Goal: Task Accomplishment & Management: Manage account settings

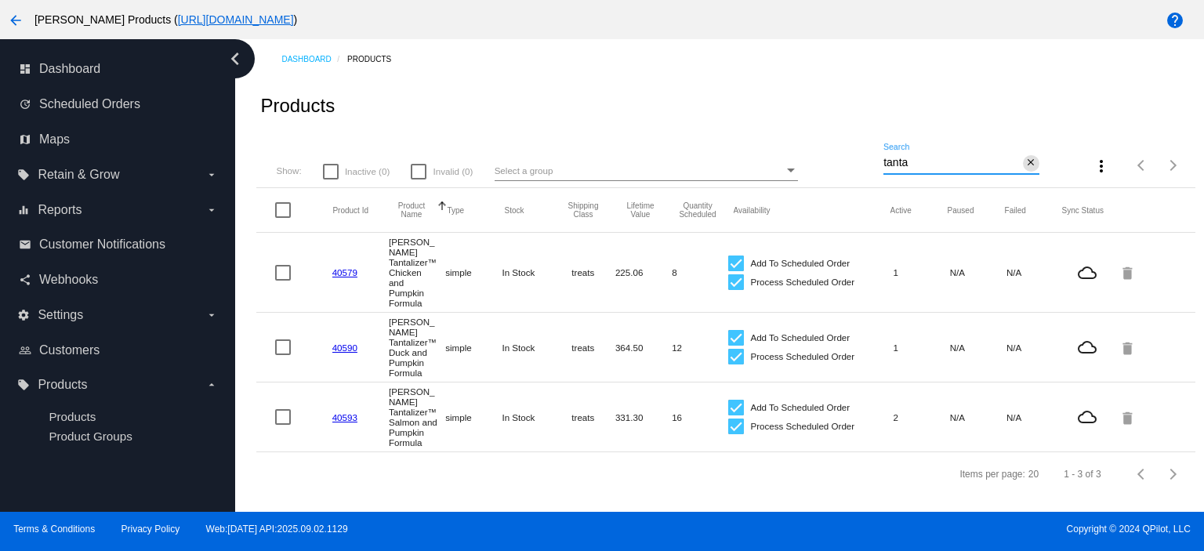
click at [1028, 163] on mat-icon "close" at bounding box center [1030, 163] width 11 height 13
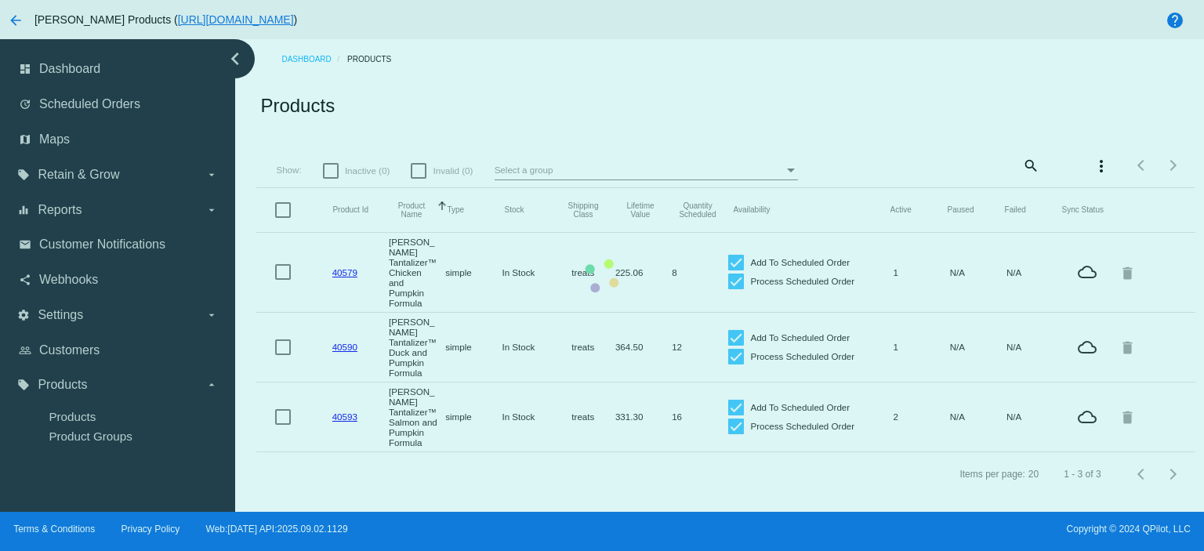
click at [256, 188] on mat-table "Product Id Product Name Sorted by ProductName ascending Type Stock Shipping Cla…" at bounding box center [725, 320] width 938 height 264
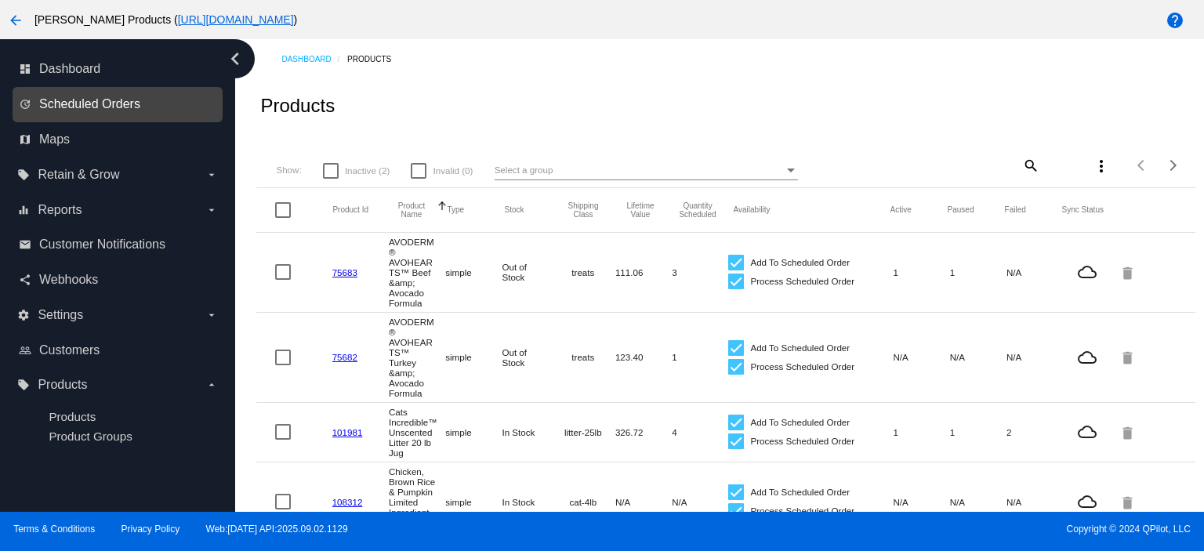
click at [109, 105] on span "Scheduled Orders" at bounding box center [89, 104] width 101 height 14
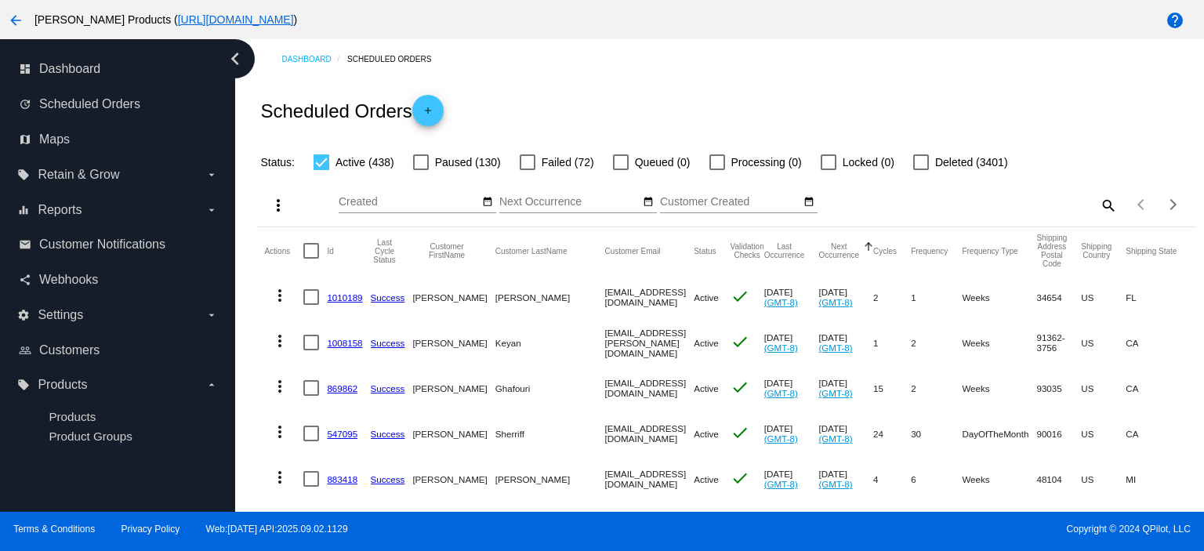
click at [330, 295] on link "1010189" at bounding box center [344, 297] width 35 height 10
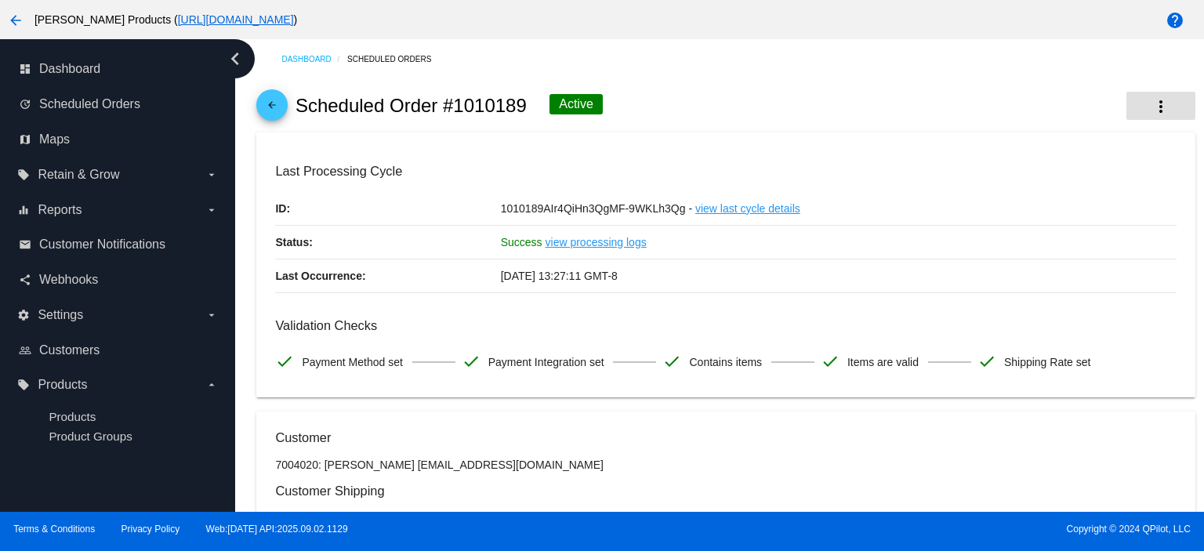
click at [1151, 100] on mat-icon "more_vert" at bounding box center [1160, 106] width 19 height 19
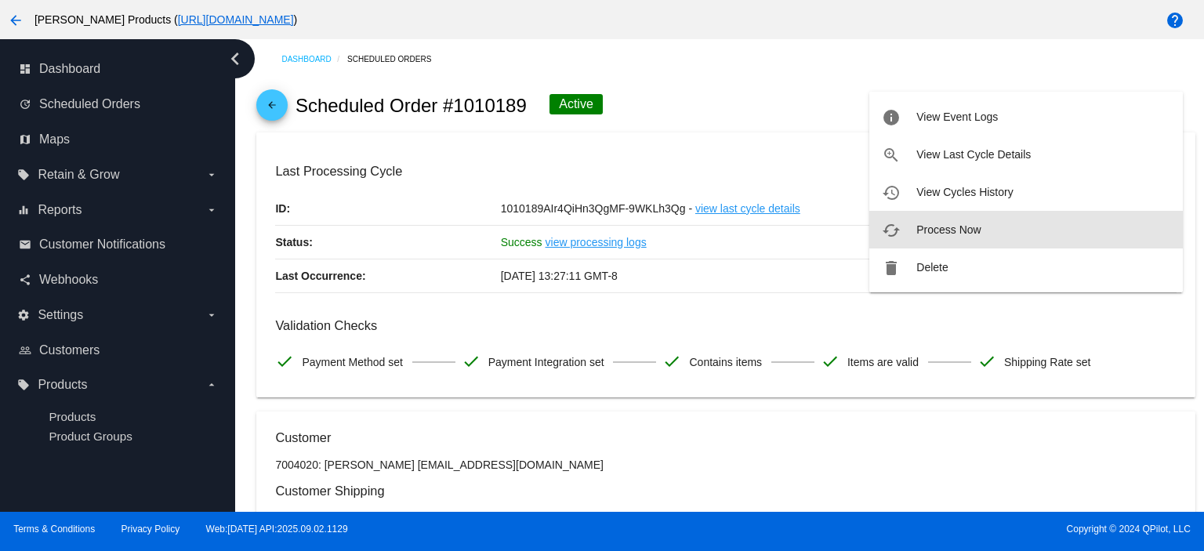
drag, startPoint x: 977, startPoint y: 234, endPoint x: 910, endPoint y: 212, distance: 70.4
click at [973, 232] on span "Process Now" at bounding box center [948, 229] width 64 height 13
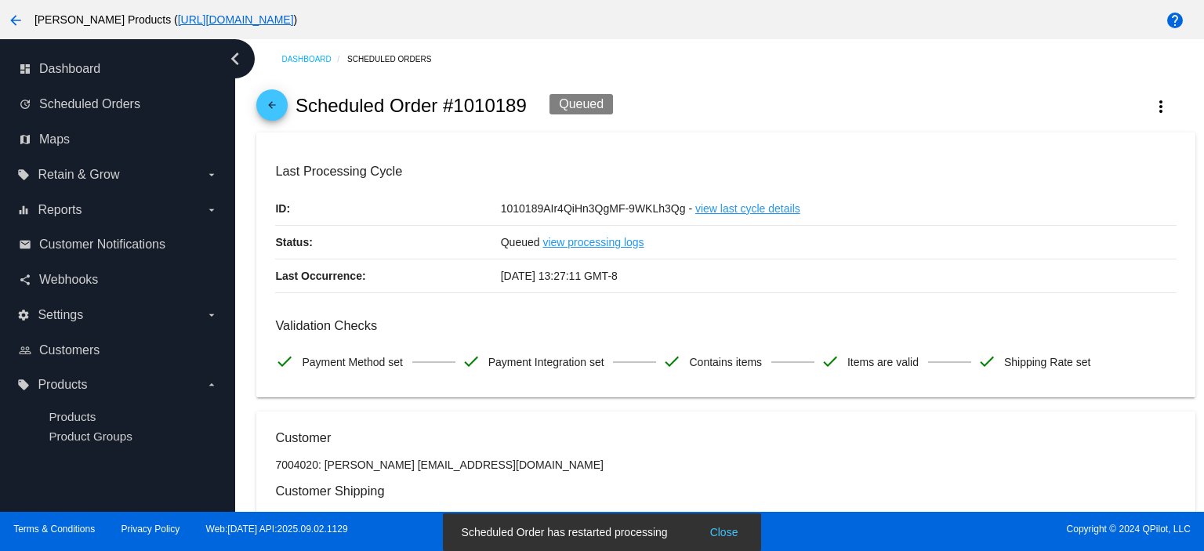
click at [273, 112] on mat-icon "arrow_back" at bounding box center [272, 109] width 19 height 19
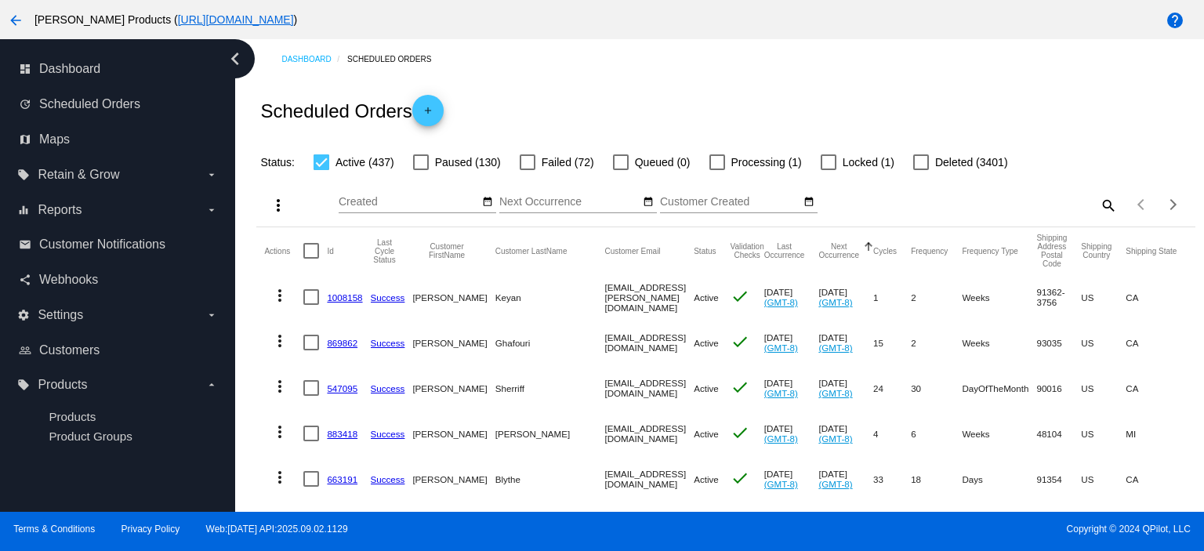
click at [352, 295] on link "1008158" at bounding box center [344, 297] width 35 height 10
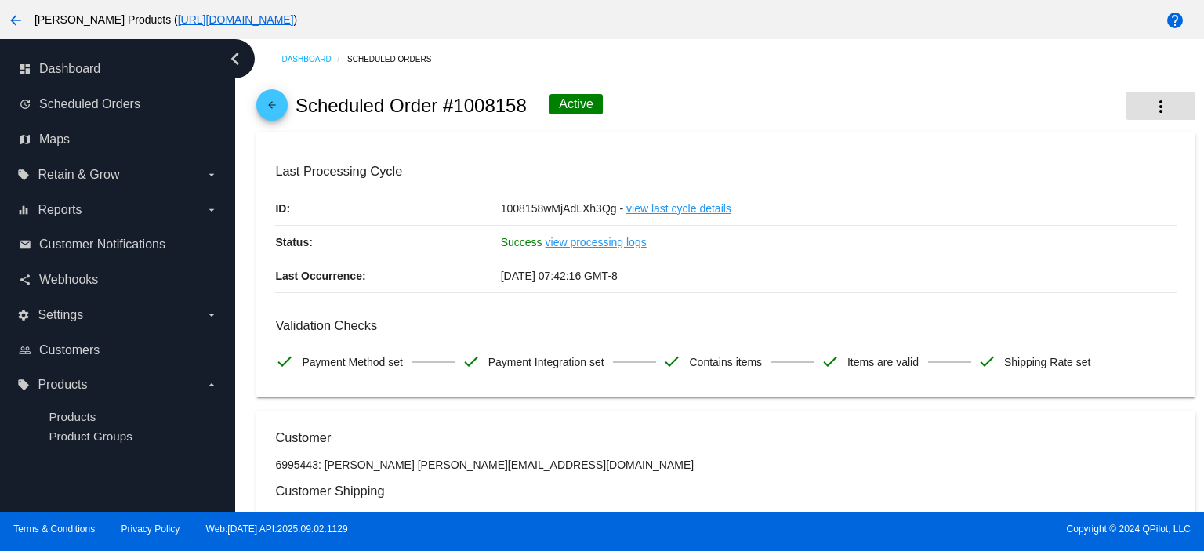
click at [1153, 109] on mat-icon "more_vert" at bounding box center [1160, 106] width 19 height 19
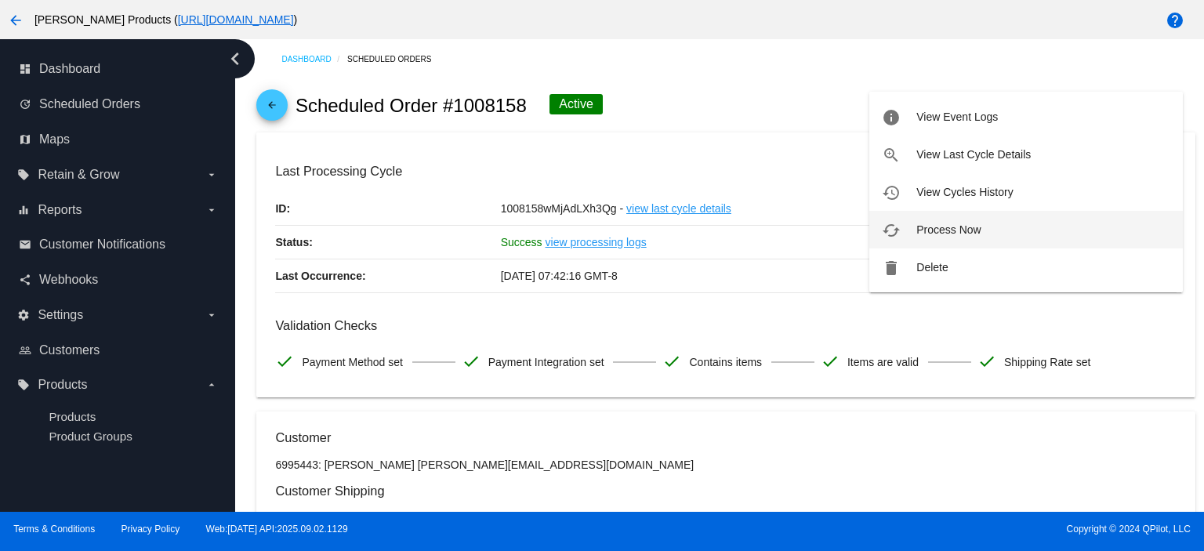
click at [1020, 218] on button "cached Process Now" at bounding box center [1025, 230] width 313 height 38
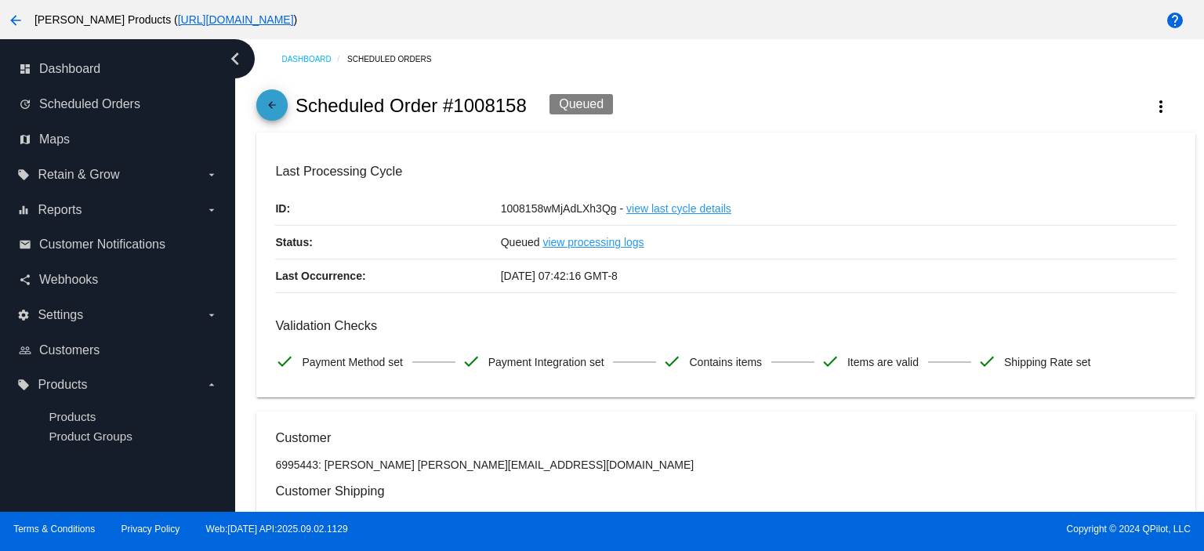
click at [262, 98] on link "arrow_back" at bounding box center [271, 104] width 31 height 31
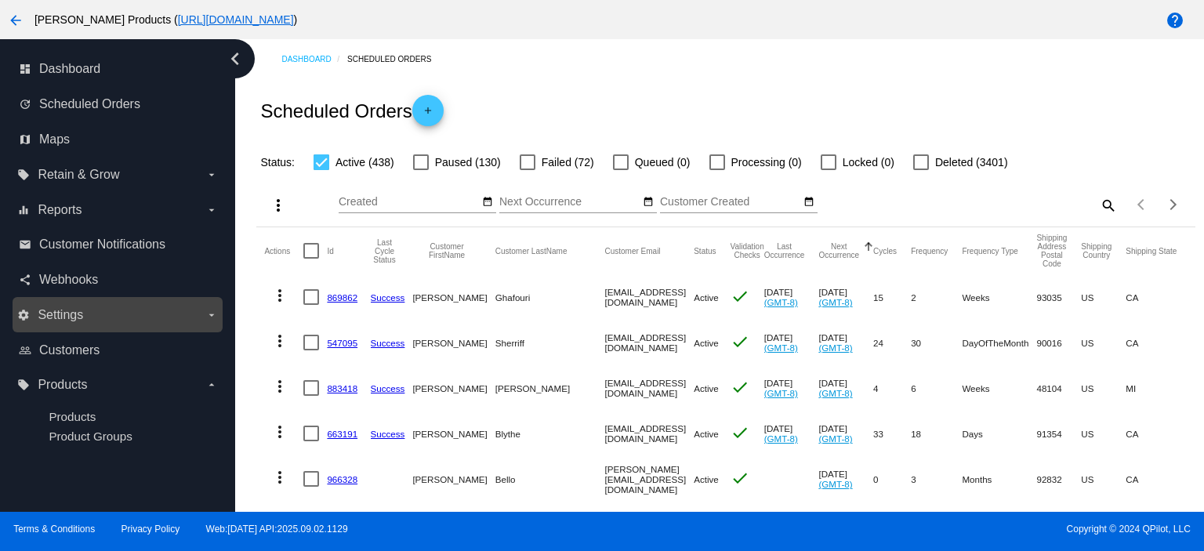
click at [91, 315] on label "settings Settings arrow_drop_down" at bounding box center [117, 315] width 200 height 25
click at [0, 0] on input "settings Settings arrow_drop_down" at bounding box center [0, 0] width 0 height 0
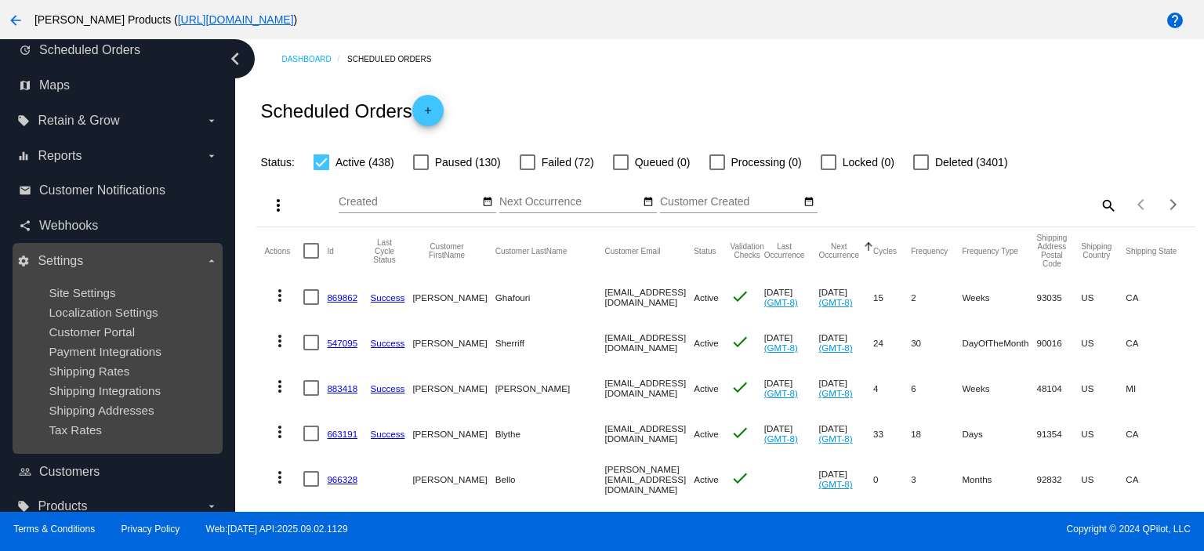
scroll to position [82, 0]
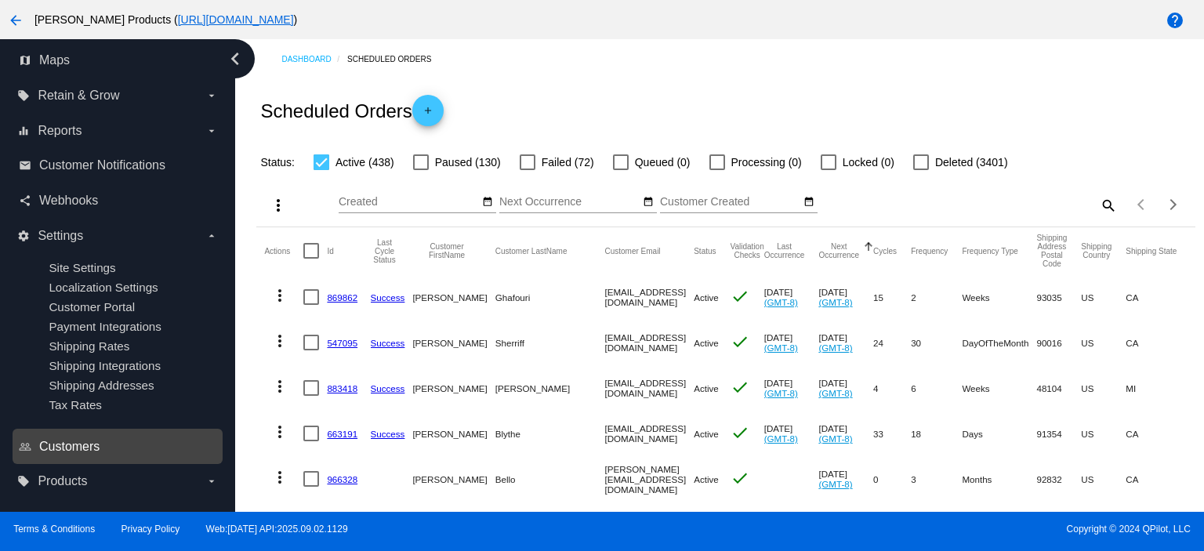
click at [94, 446] on span "Customers" at bounding box center [69, 447] width 60 height 14
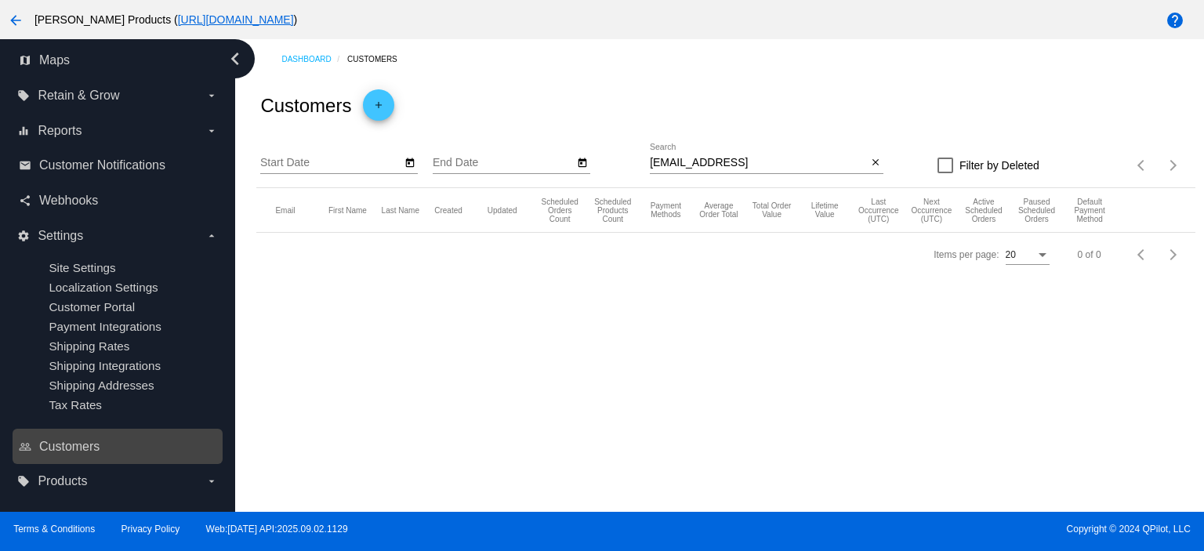
click at [63, 454] on span "Customers" at bounding box center [69, 447] width 60 height 14
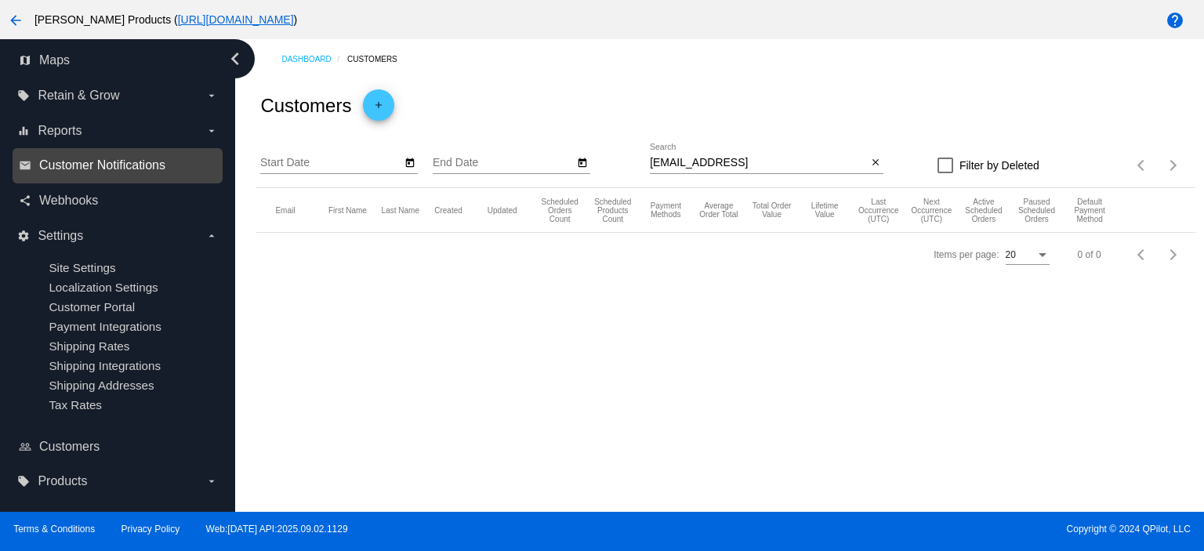
click at [135, 158] on span "Customer Notifications" at bounding box center [102, 165] width 126 height 14
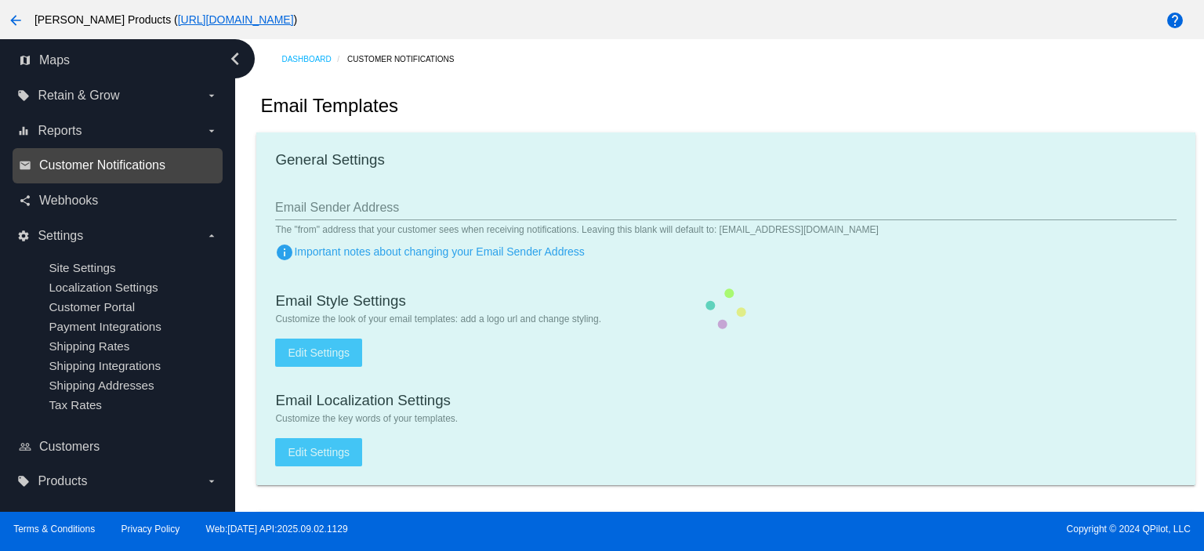
type input "[EMAIL_ADDRESS][DOMAIN_NAME]"
checkbox input "true"
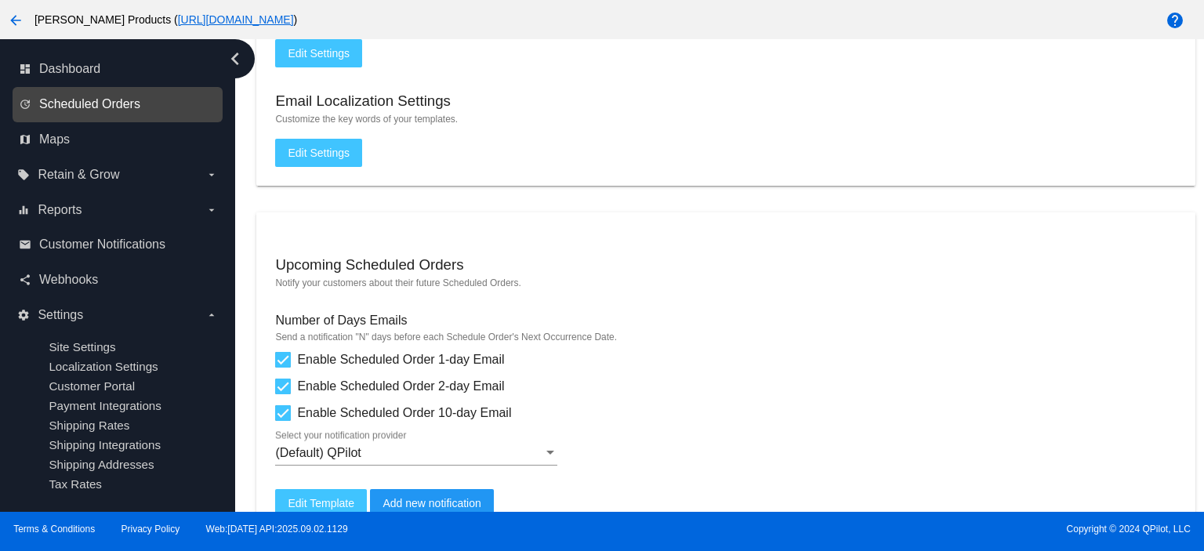
click at [103, 110] on span "Scheduled Orders" at bounding box center [89, 104] width 101 height 14
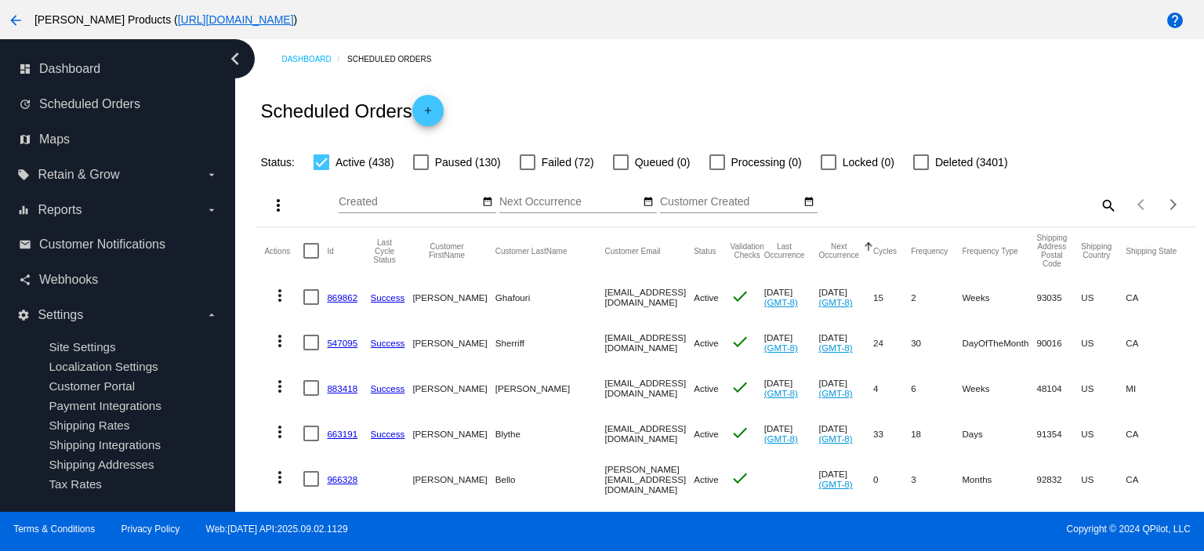
click at [1098, 204] on mat-icon "search" at bounding box center [1107, 205] width 19 height 24
click at [919, 206] on input "Search" at bounding box center [1000, 202] width 234 height 13
paste input "[EMAIL_ADDRESS][DOMAIN_NAME]"
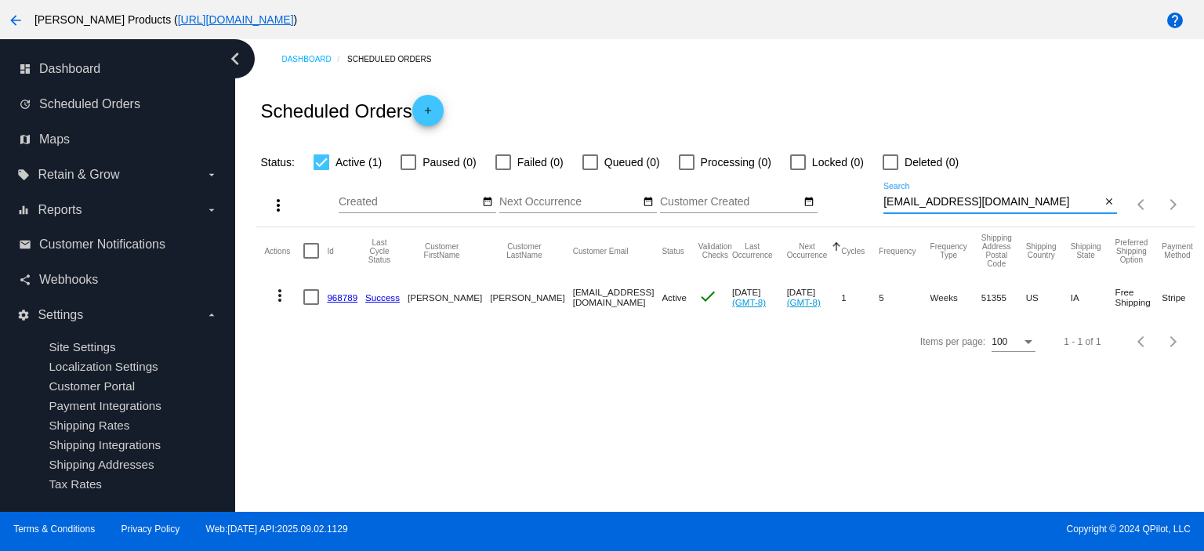
type input "[EMAIL_ADDRESS][DOMAIN_NAME]"
click at [351, 297] on link "968789" at bounding box center [342, 297] width 31 height 10
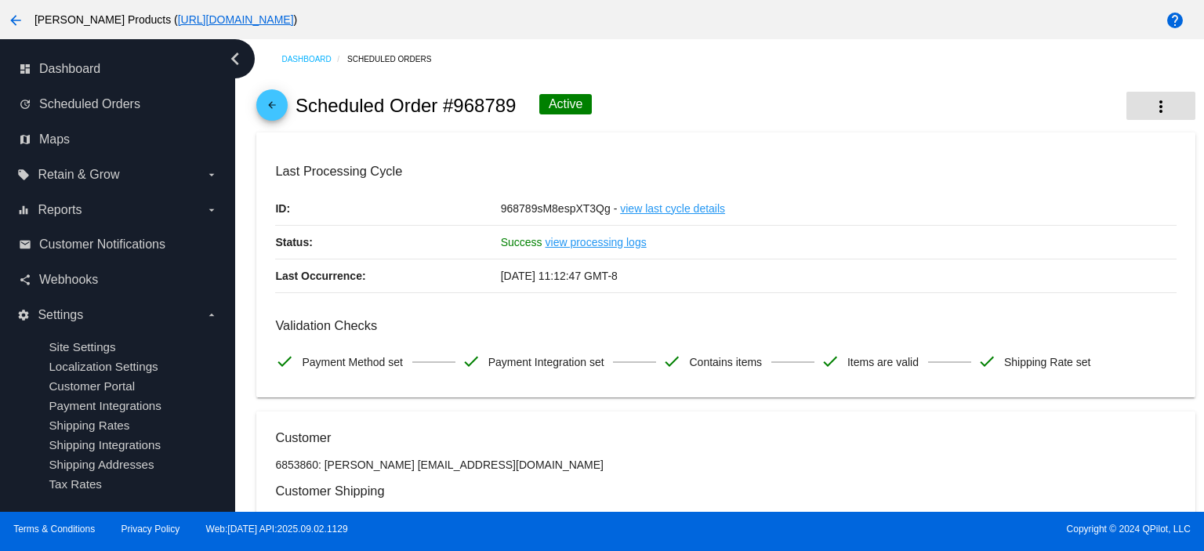
click at [1151, 111] on mat-icon "more_vert" at bounding box center [1160, 106] width 19 height 19
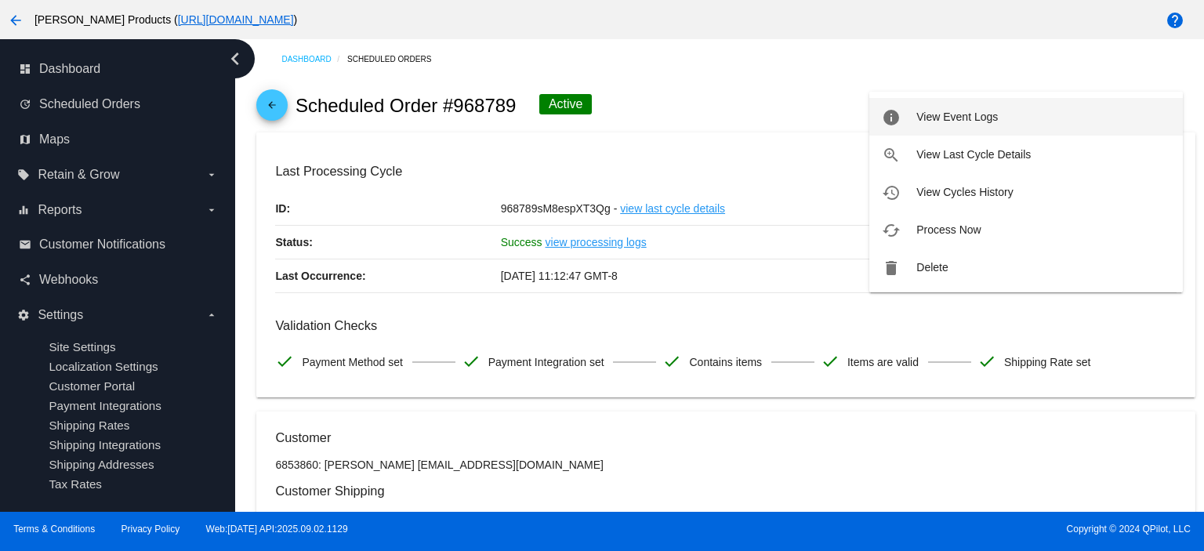
click at [963, 121] on span "View Event Logs" at bounding box center [957, 117] width 82 height 13
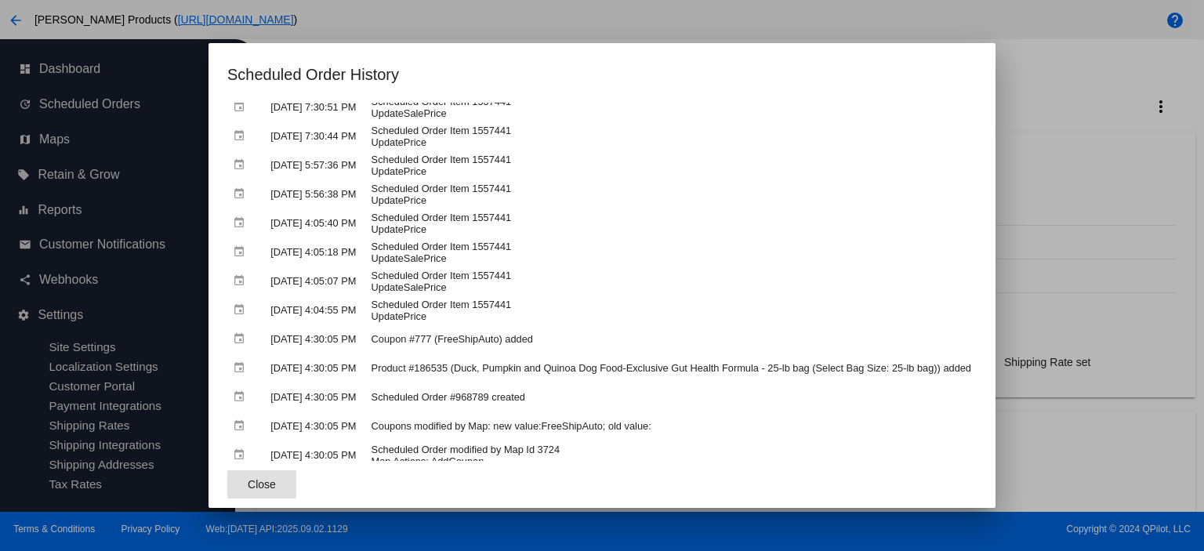
scroll to position [235, 0]
click at [248, 481] on span "Close" at bounding box center [262, 484] width 28 height 13
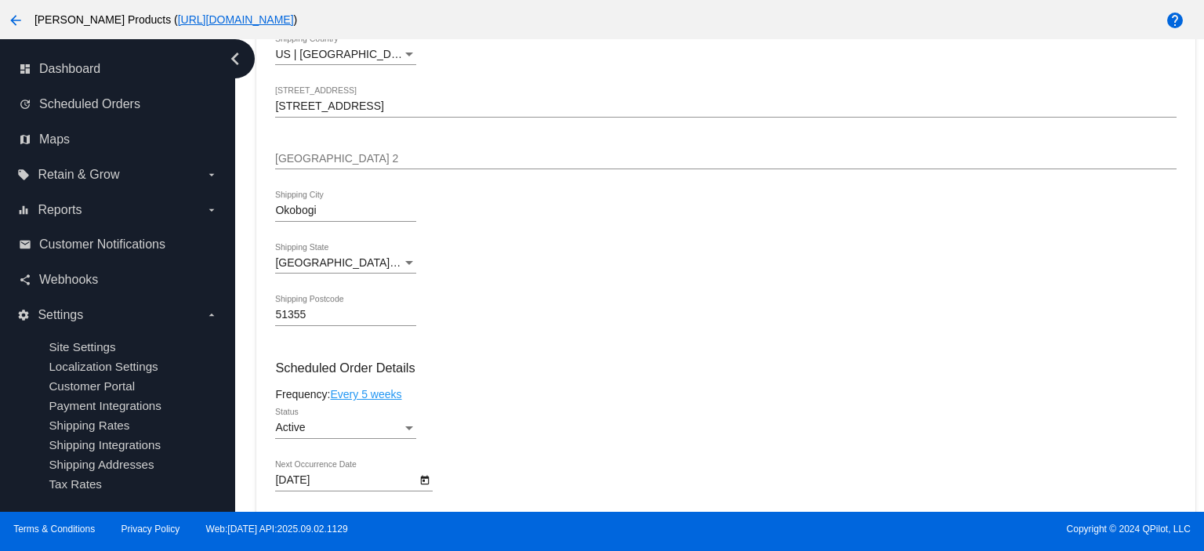
scroll to position [731, 0]
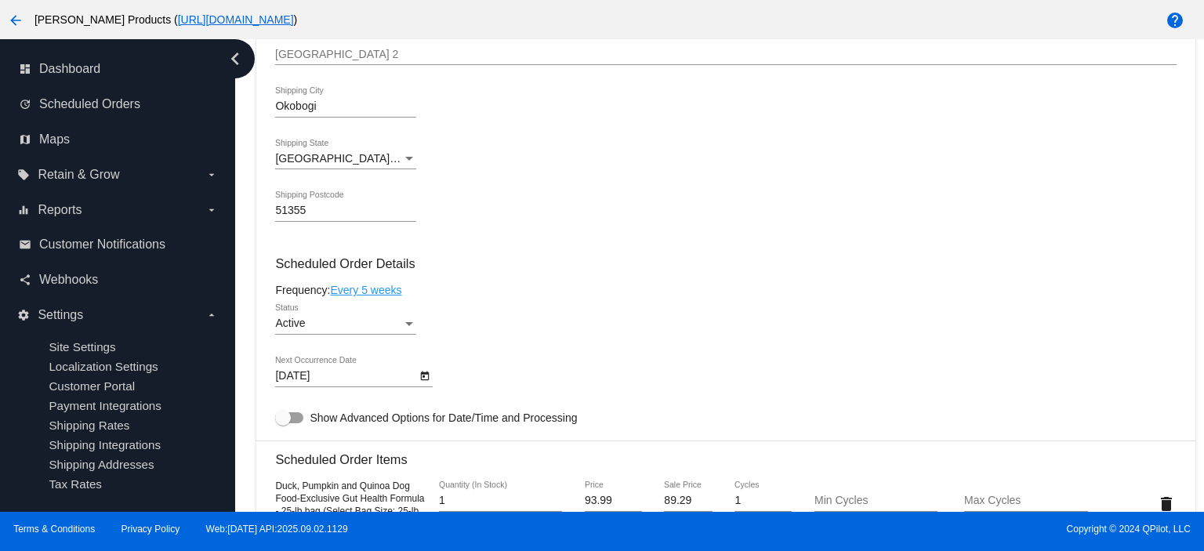
click at [374, 292] on link "Every 5 weeks" at bounding box center [365, 290] width 71 height 13
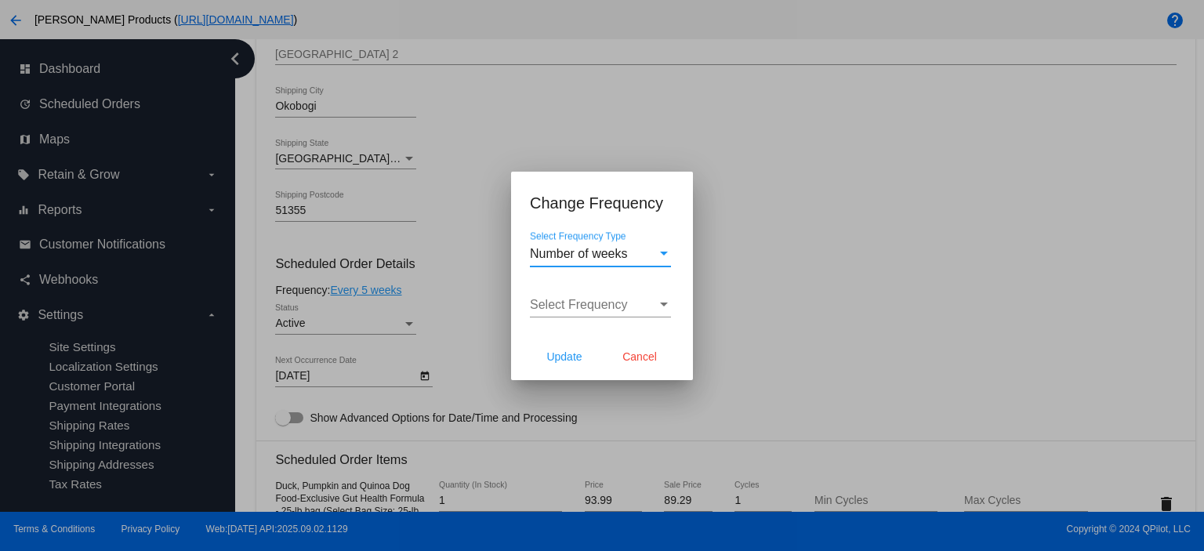
click at [577, 252] on span "Number of weeks" at bounding box center [579, 253] width 98 height 13
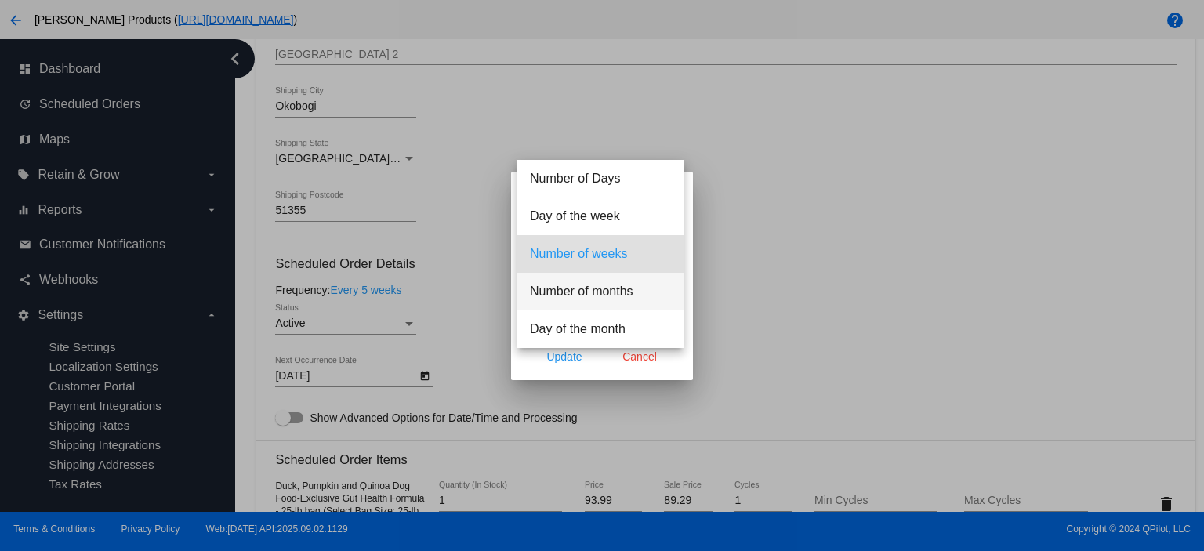
click at [591, 281] on span "Number of months" at bounding box center [600, 292] width 141 height 38
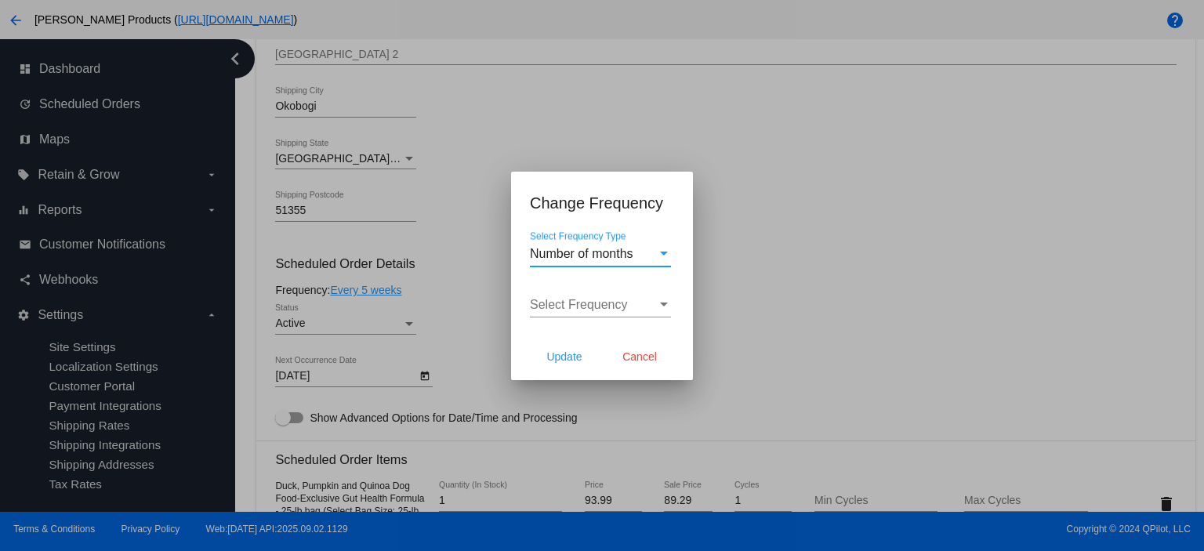
click at [589, 257] on span "Number of months" at bounding box center [581, 253] width 103 height 13
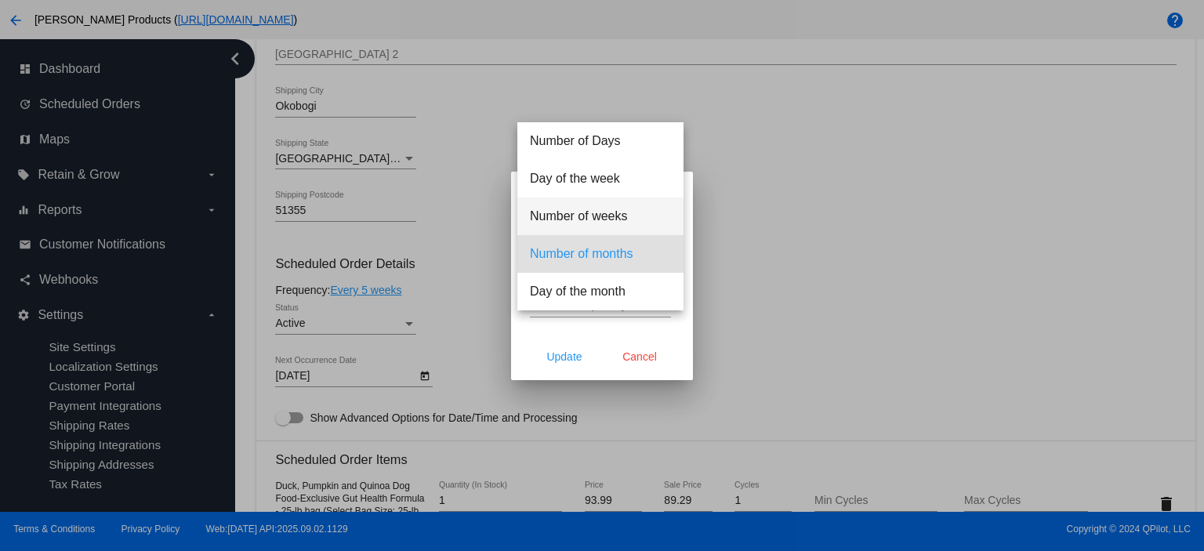
click at [591, 219] on span "Number of weeks" at bounding box center [600, 216] width 141 height 38
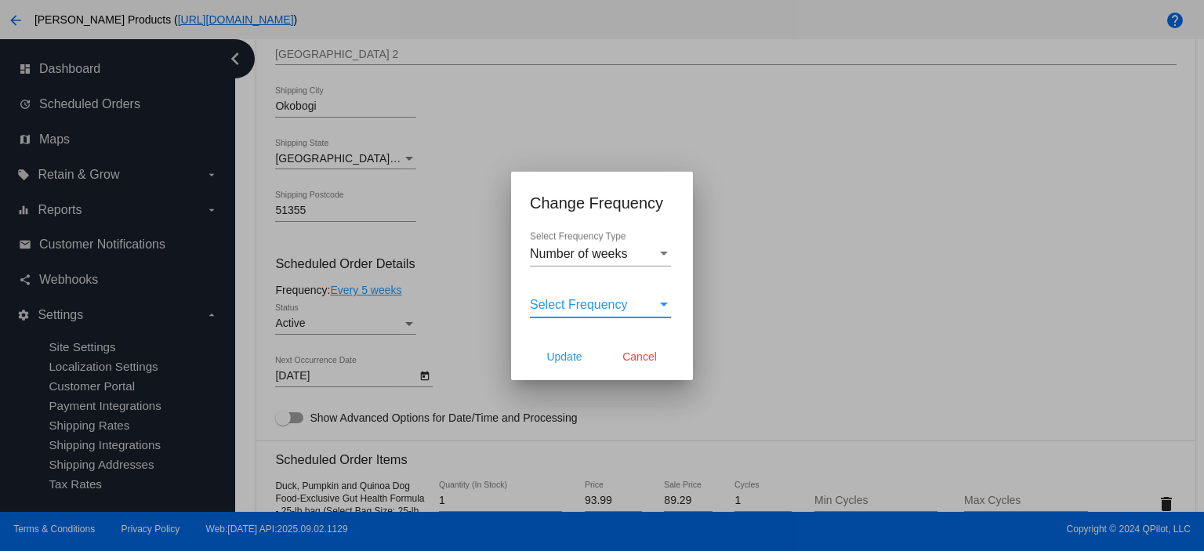
click at [583, 301] on span "Select Frequency" at bounding box center [579, 304] width 98 height 13
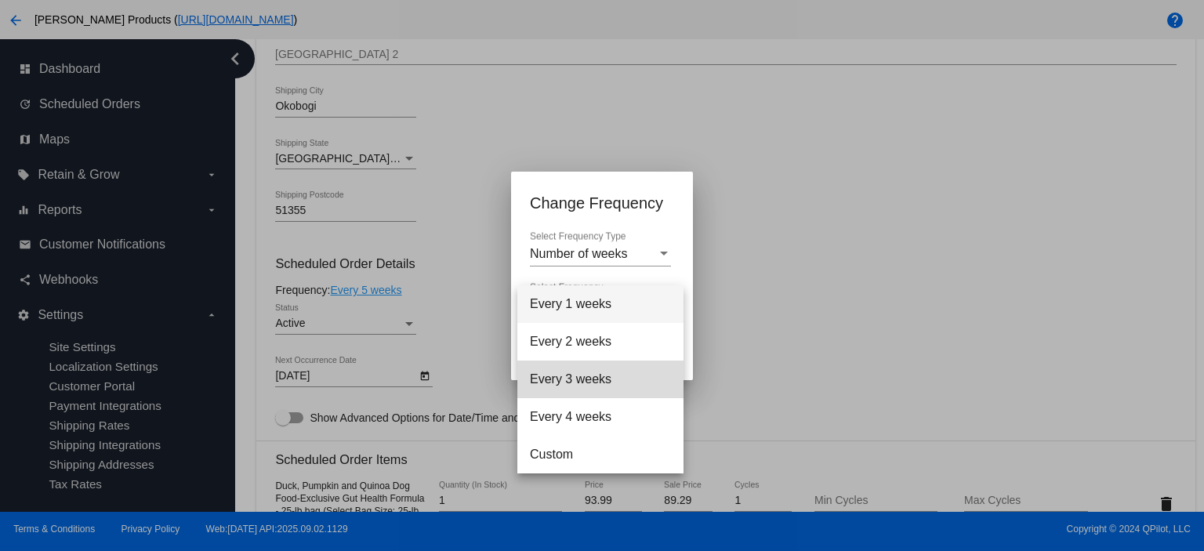
click at [577, 374] on span "Every 3 weeks" at bounding box center [600, 380] width 141 height 38
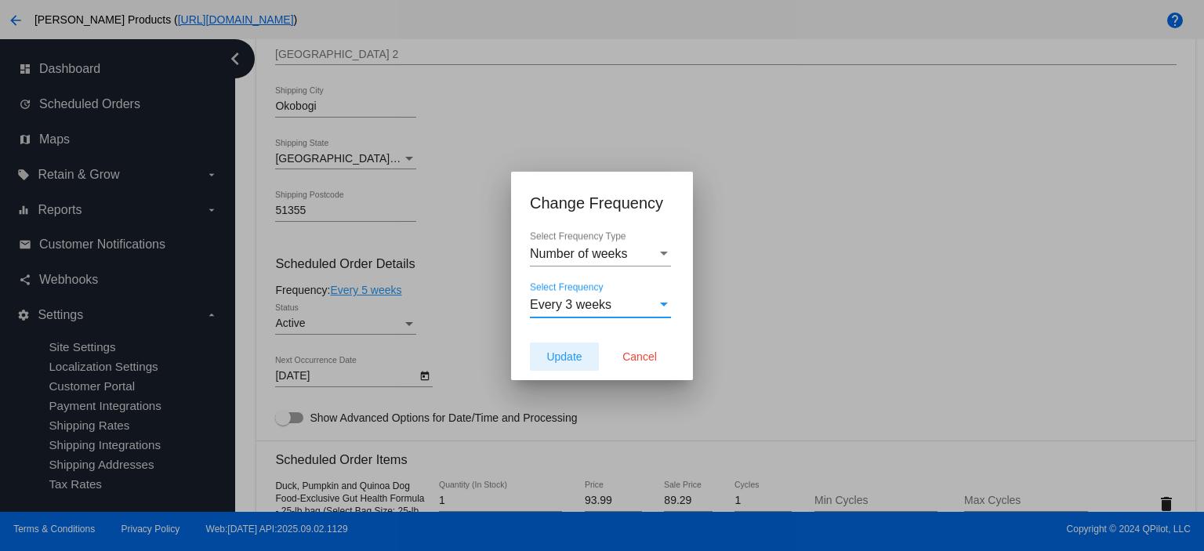
click at [542, 361] on button "Update" at bounding box center [564, 356] width 69 height 28
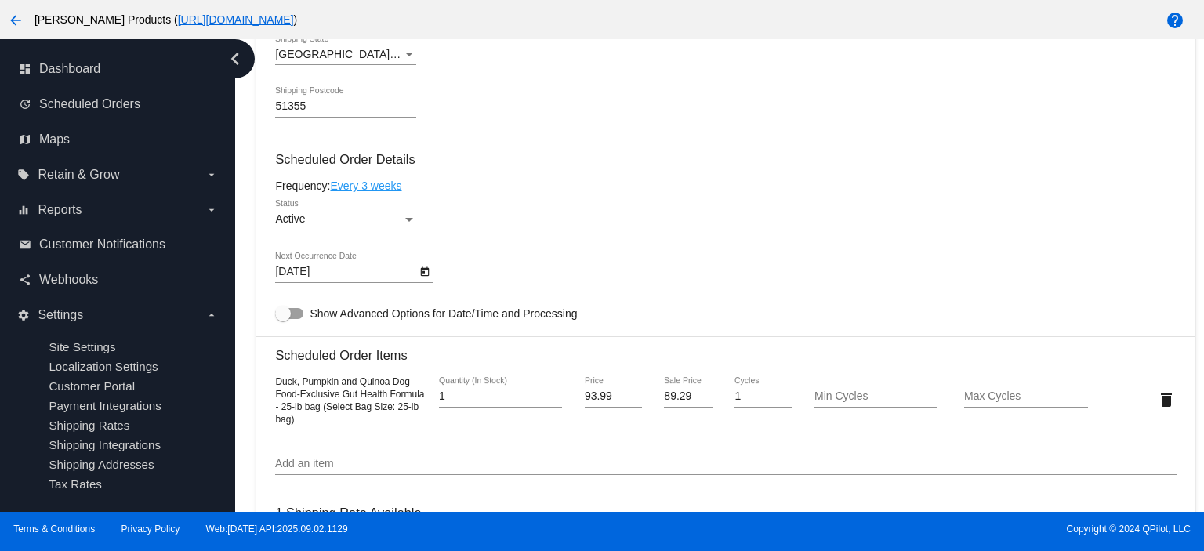
type input "[DATE]"
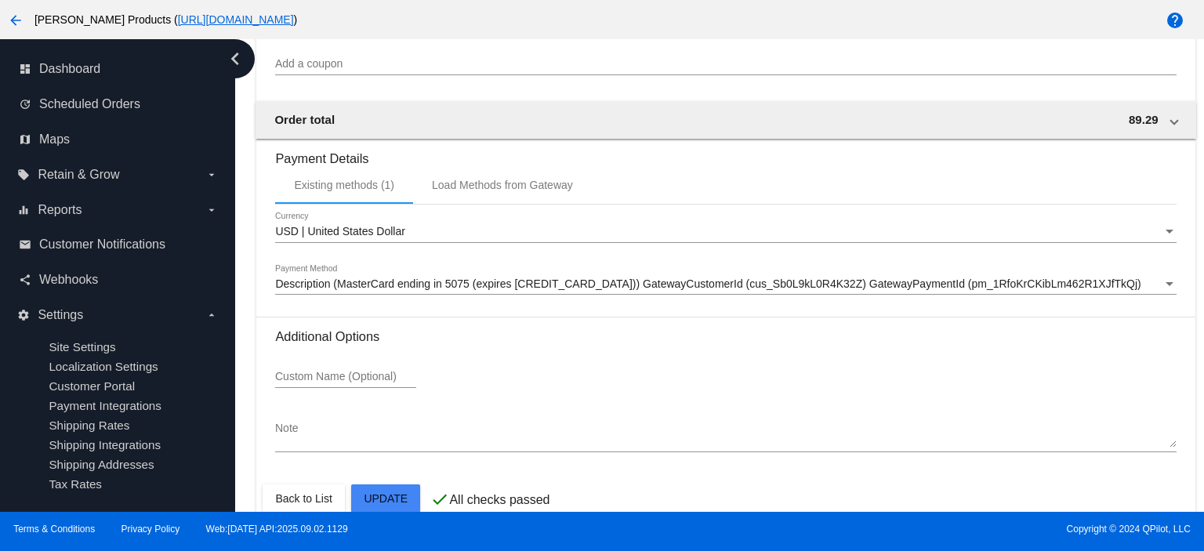
scroll to position [1535, 0]
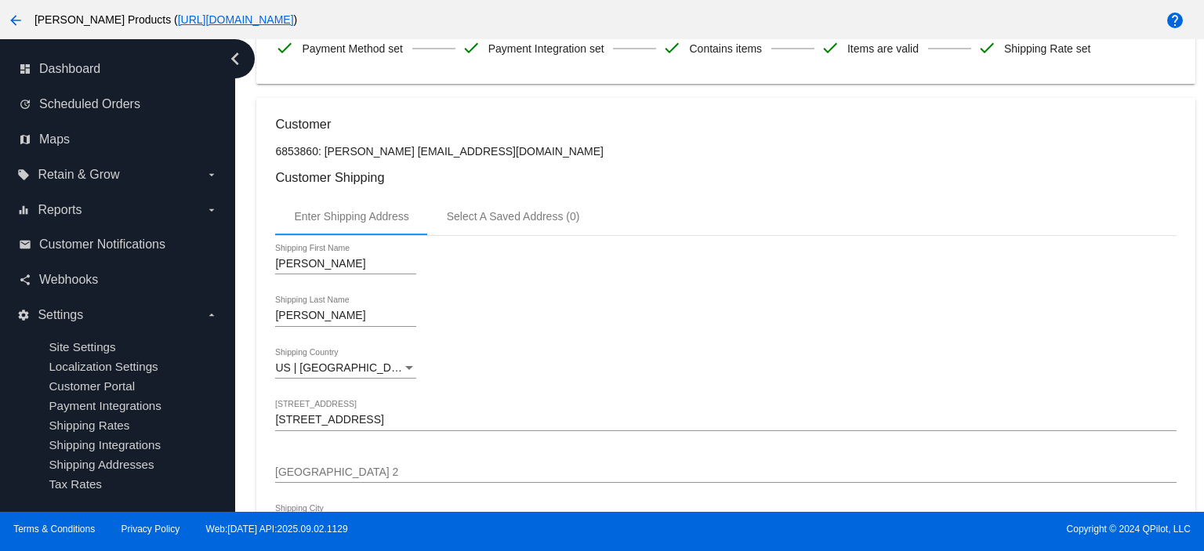
scroll to position [0, 0]
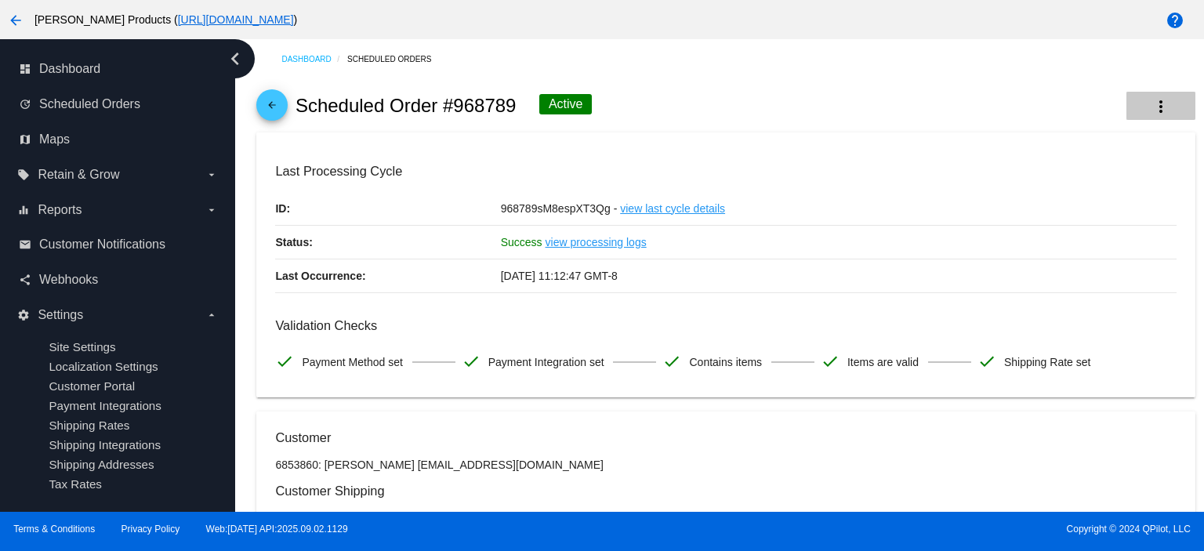
click at [1151, 103] on mat-icon "more_vert" at bounding box center [1160, 106] width 19 height 19
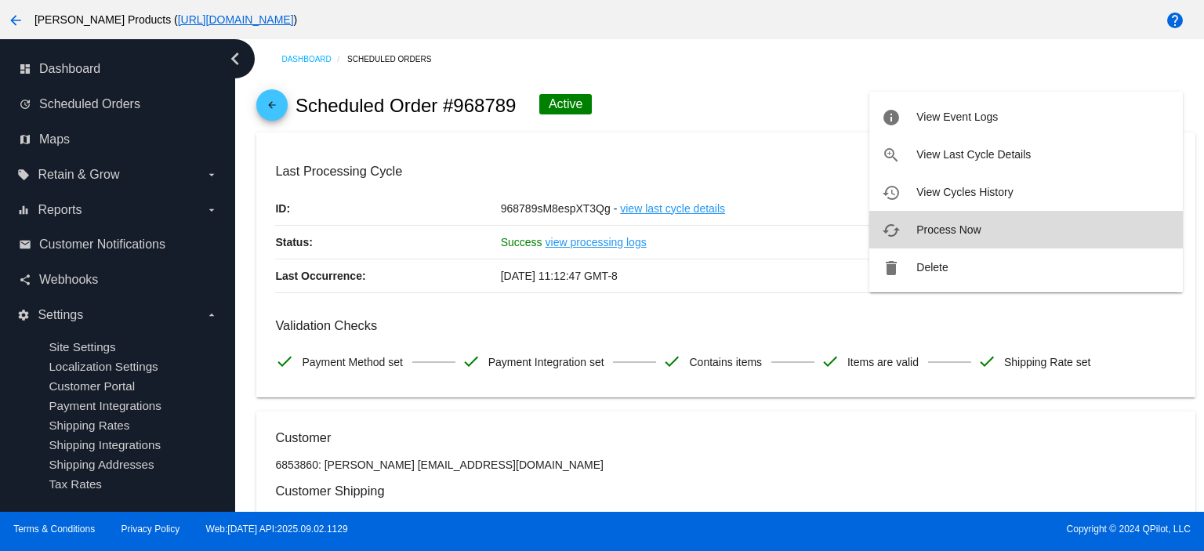
click at [968, 222] on button "cached Process Now" at bounding box center [1025, 230] width 313 height 38
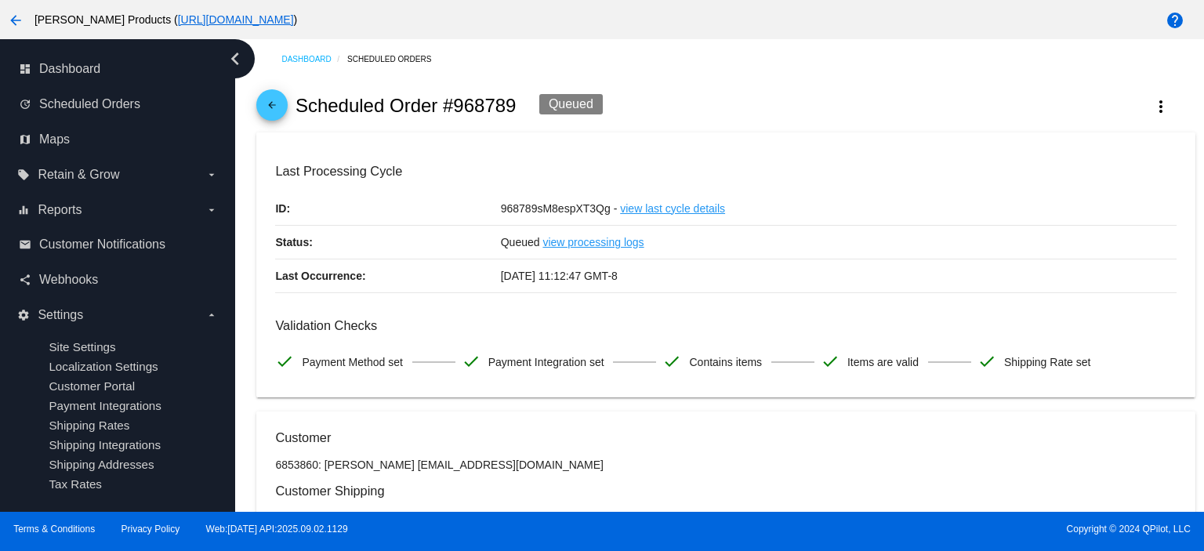
click at [270, 108] on mat-icon "arrow_back" at bounding box center [272, 109] width 19 height 19
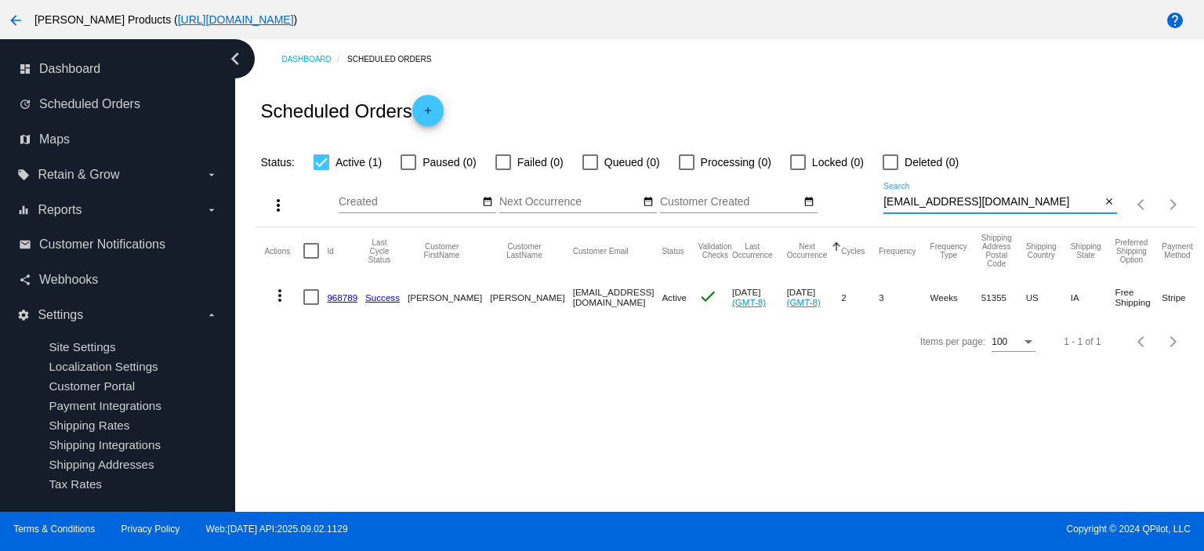
drag, startPoint x: 1035, startPoint y: 200, endPoint x: 871, endPoint y: 207, distance: 163.2
click at [871, 207] on div "more_vert Sep Jan Feb Mar [DATE]" at bounding box center [725, 200] width 938 height 56
paste input "realtorcarolynfairley"
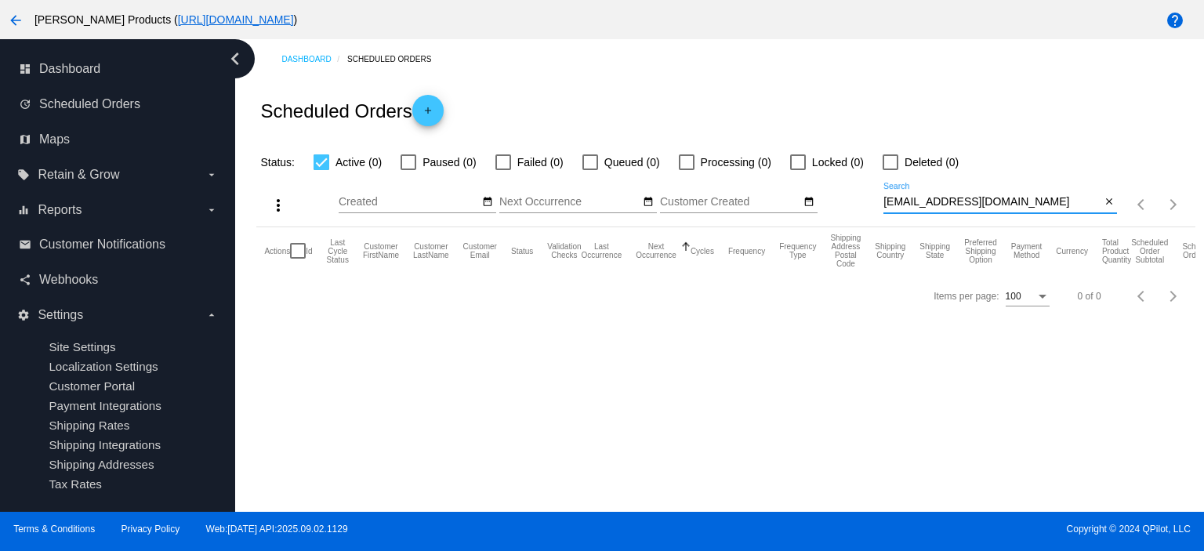
type input "[EMAIL_ADDRESS][DOMAIN_NAME]"
click at [437, 112] on mat-icon "add" at bounding box center [428, 114] width 19 height 19
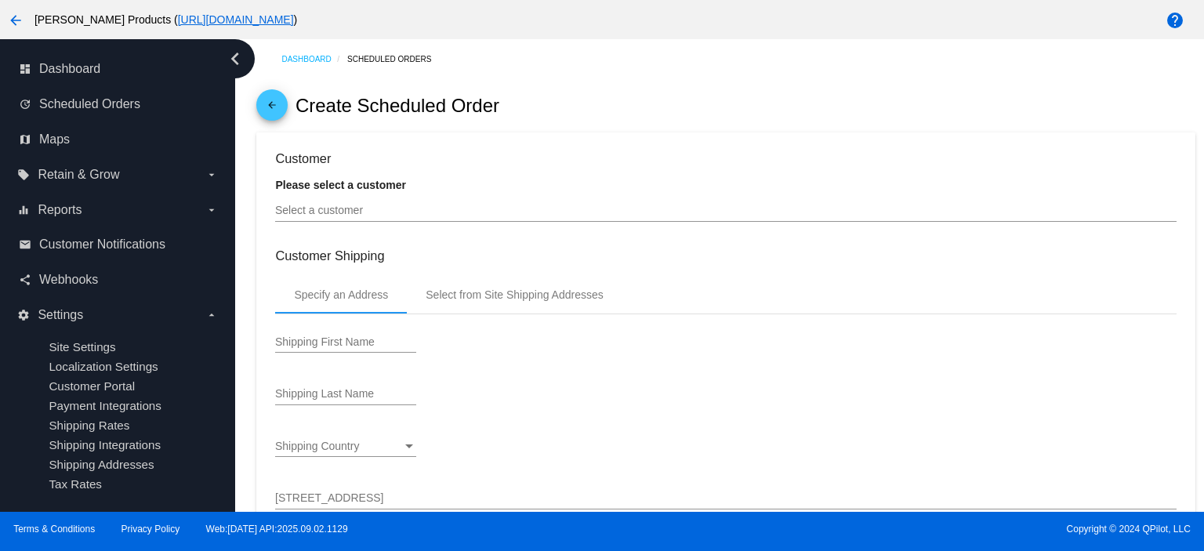
type input "[DATE]"
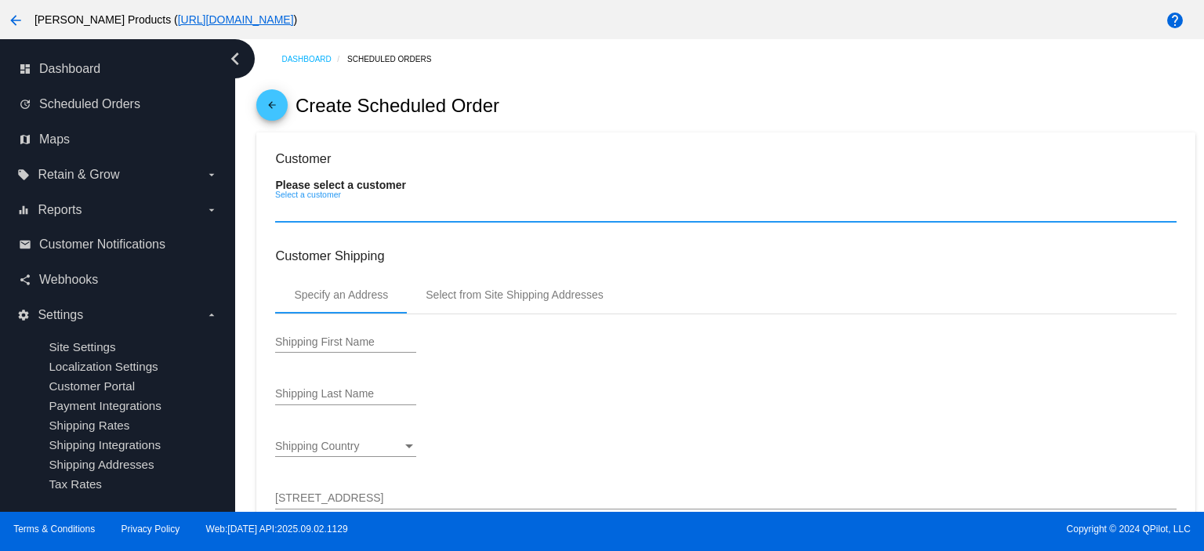
click at [286, 211] on input "Select a customer" at bounding box center [725, 211] width 900 height 13
paste input "[EMAIL_ADDRESS][DOMAIN_NAME]"
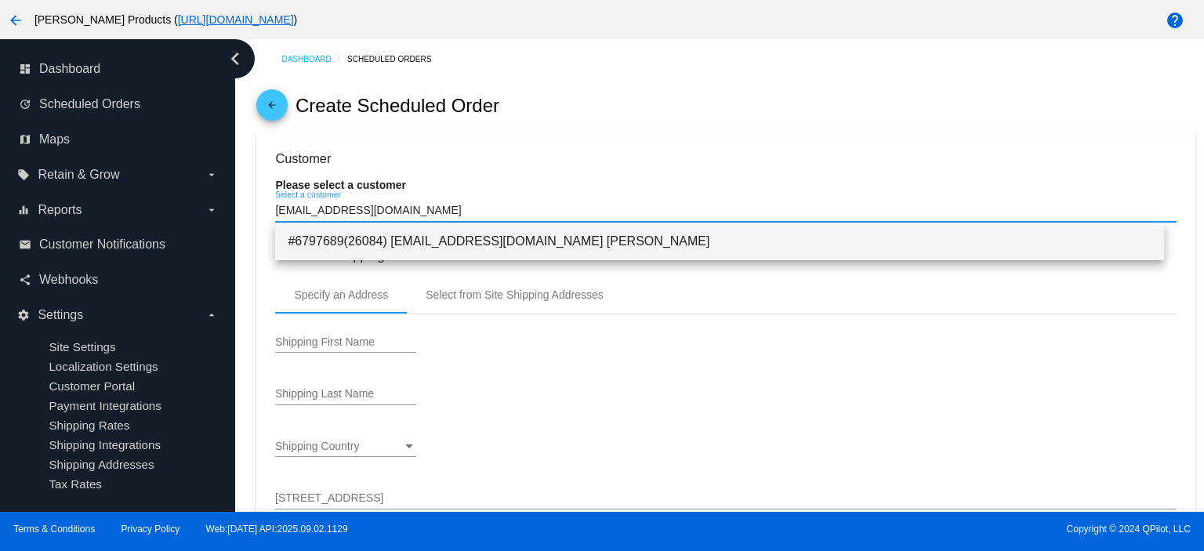
type input "[EMAIL_ADDRESS][DOMAIN_NAME]"
click at [410, 246] on span "#6797689(26084) [EMAIL_ADDRESS][DOMAIN_NAME] [PERSON_NAME]" at bounding box center [720, 242] width 864 height 38
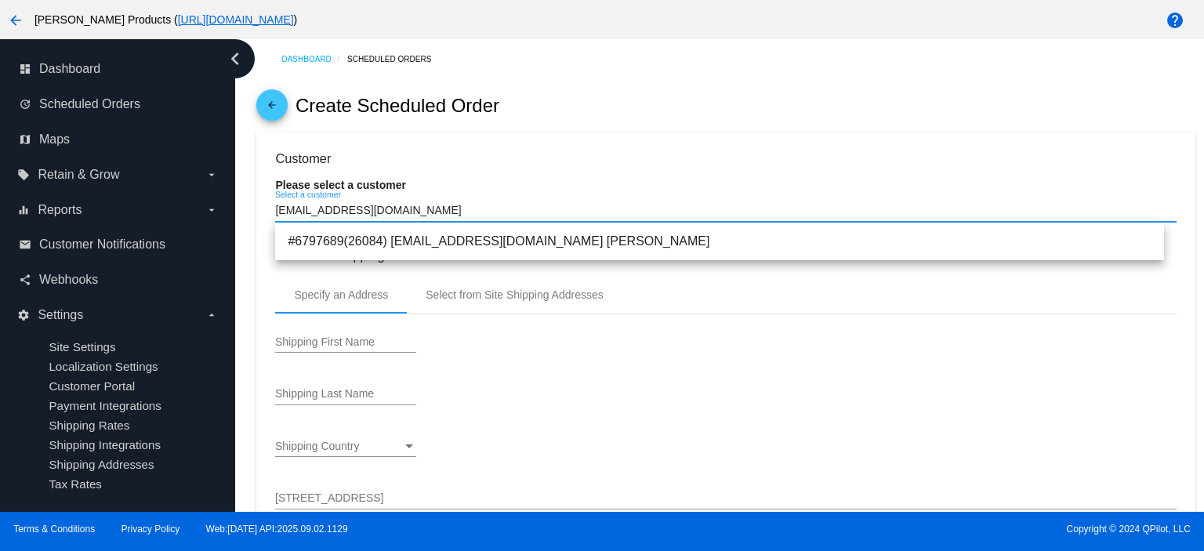
type input "[PERSON_NAME]"
type input "[STREET_ADDRESS][PERSON_NAME]"
type input "Gulf Shores"
type input "36542"
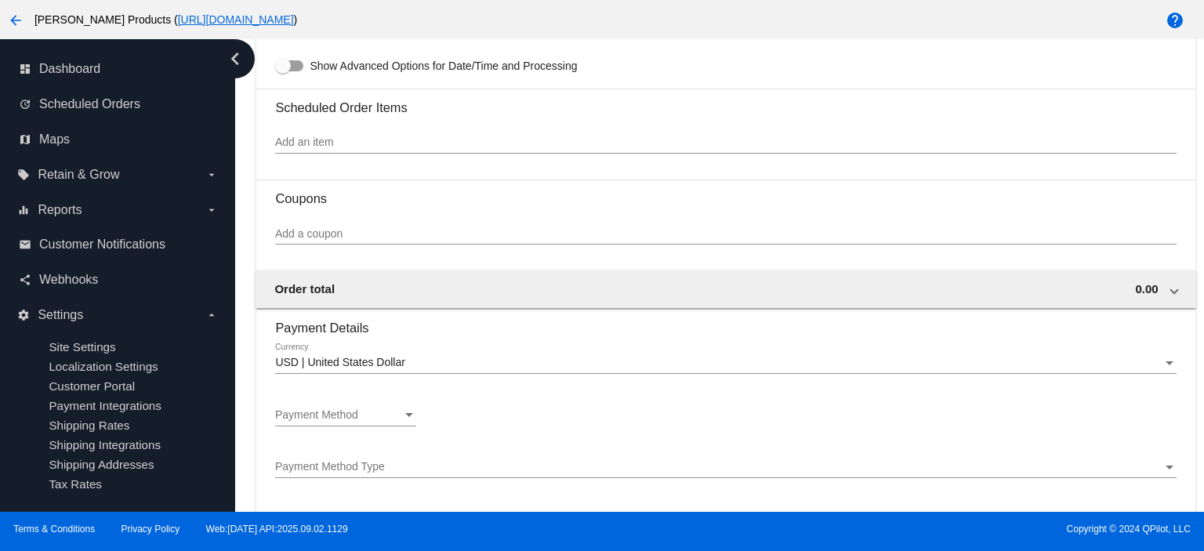
scroll to position [1149, 0]
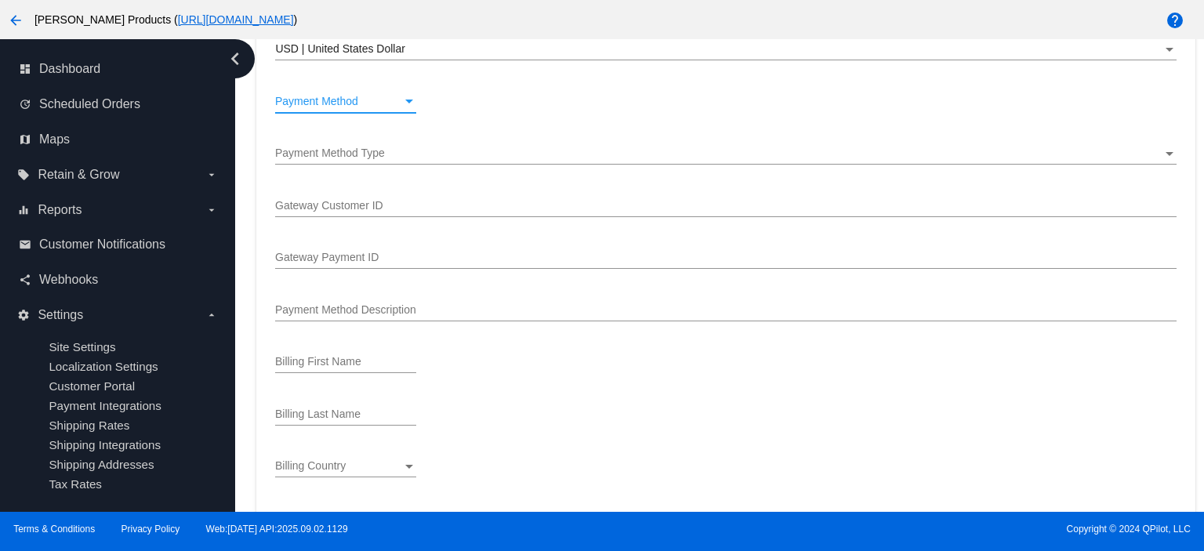
click at [348, 107] on span "Payment Method" at bounding box center [316, 101] width 83 height 13
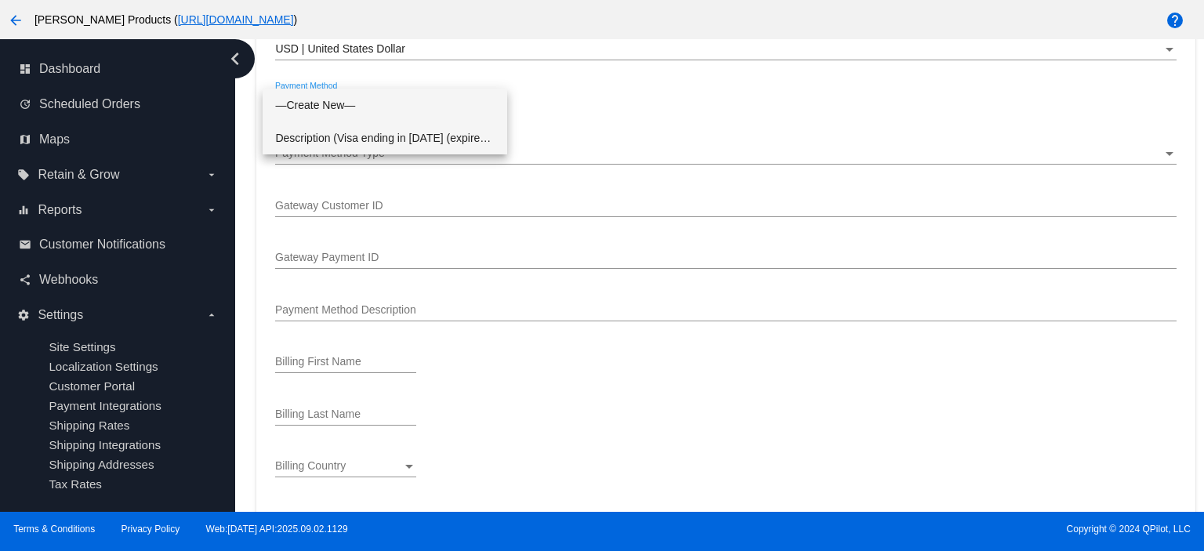
click at [339, 132] on span "Description (Visa ending in [DATE] (expires [CREDIT_CARD_DATA])) GatewayCustome…" at bounding box center [384, 137] width 219 height 33
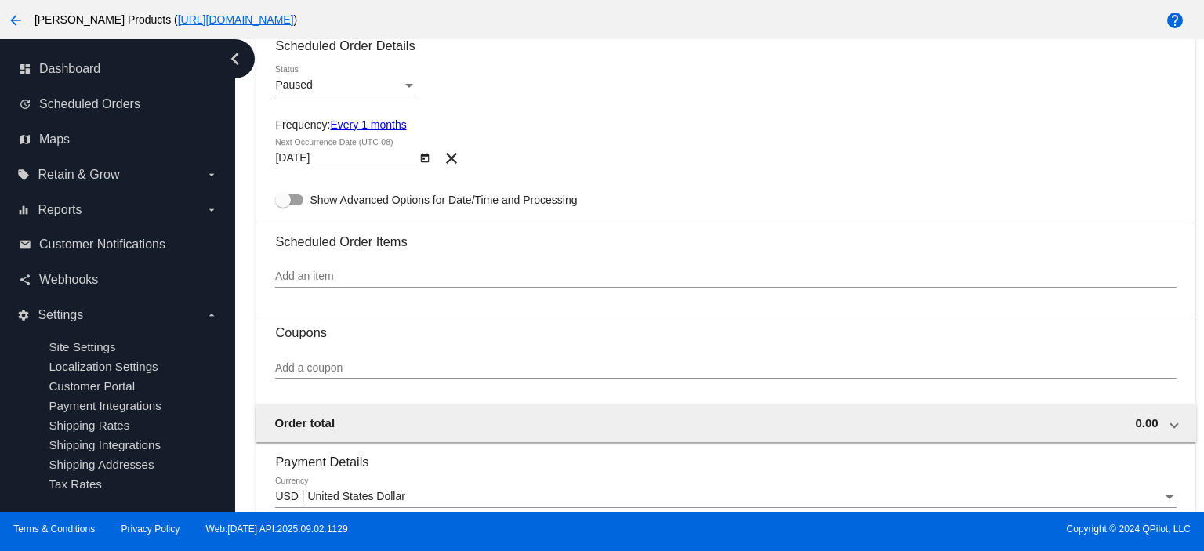
scroll to position [656, 0]
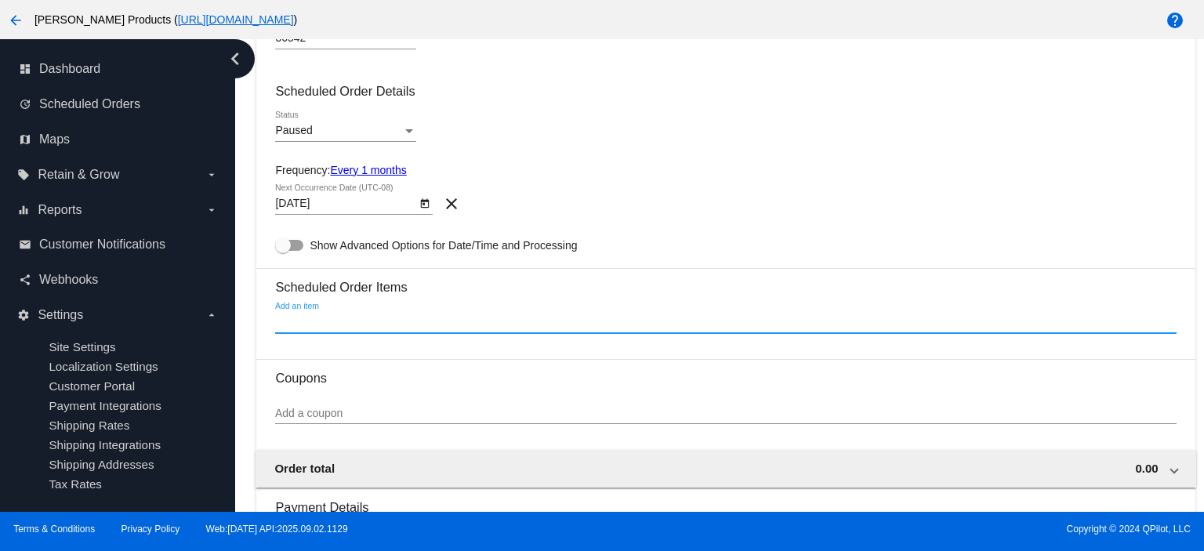
click at [308, 327] on input "Add an item" at bounding box center [725, 322] width 900 height 13
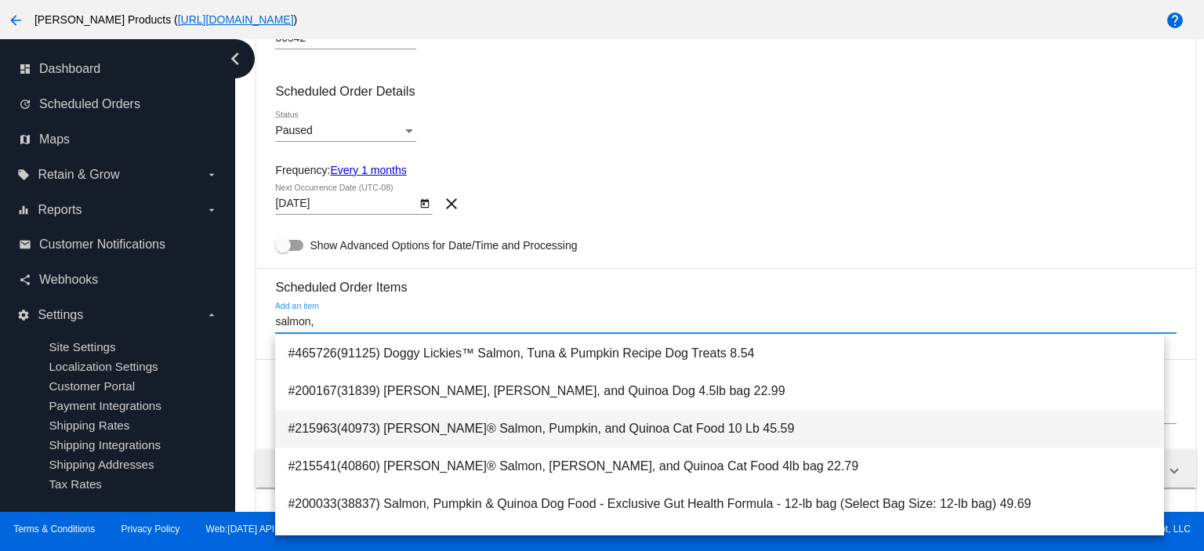
scroll to position [104, 0]
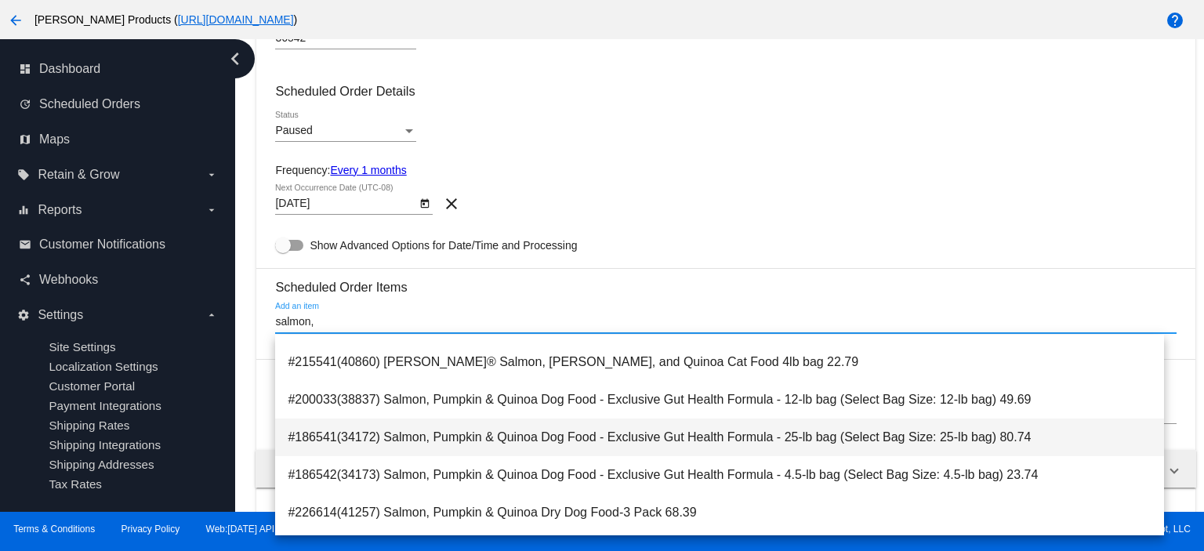
type input "salmon,"
click at [672, 429] on span "#186541(34172) Salmon, Pumpkin & Quinoa Dog Food - Exclusive Gut Health Formula…" at bounding box center [720, 438] width 864 height 38
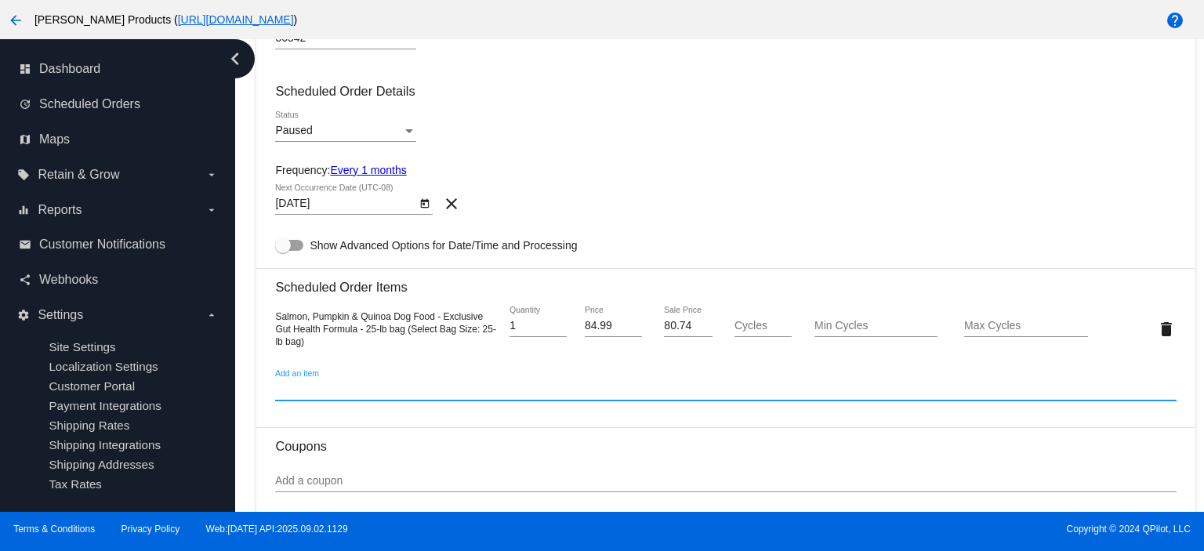
click at [306, 117] on div "Paused Status" at bounding box center [345, 126] width 141 height 31
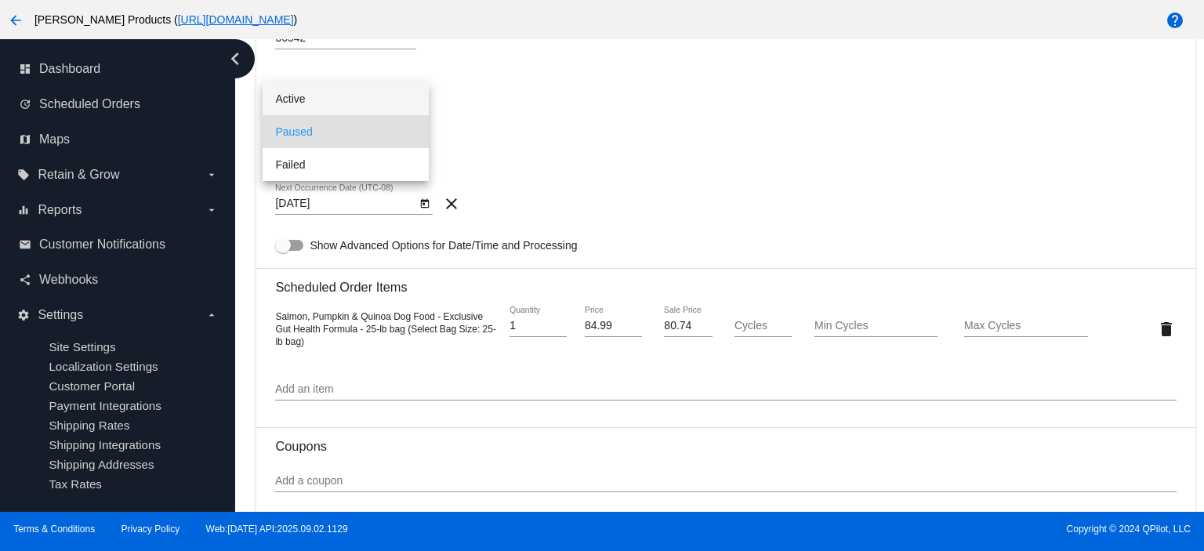
click at [312, 103] on span "Active" at bounding box center [345, 98] width 141 height 33
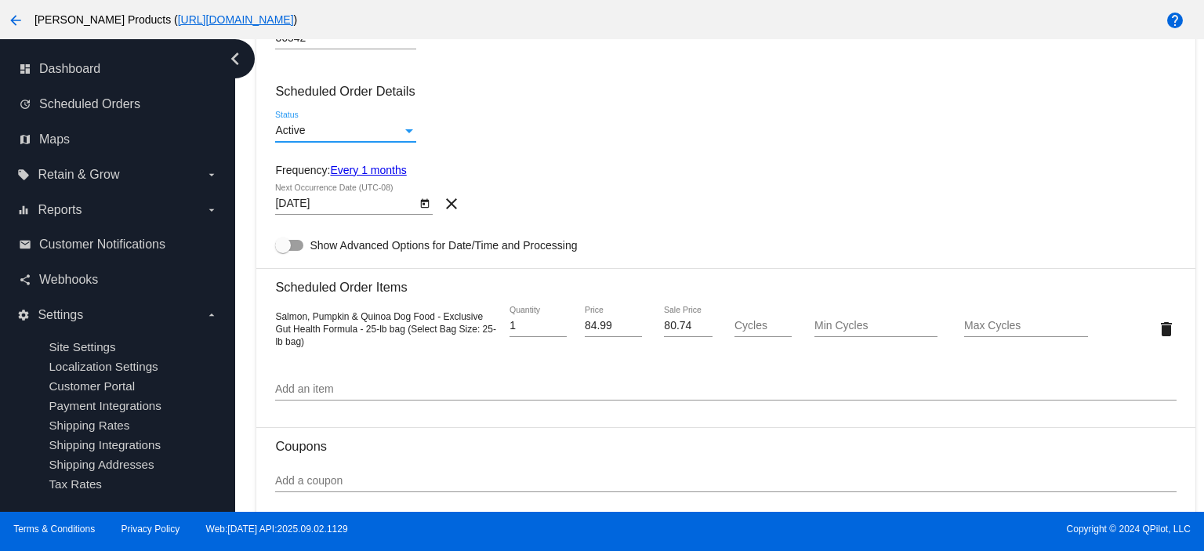
click at [348, 168] on link "Every 1 months" at bounding box center [368, 170] width 76 height 13
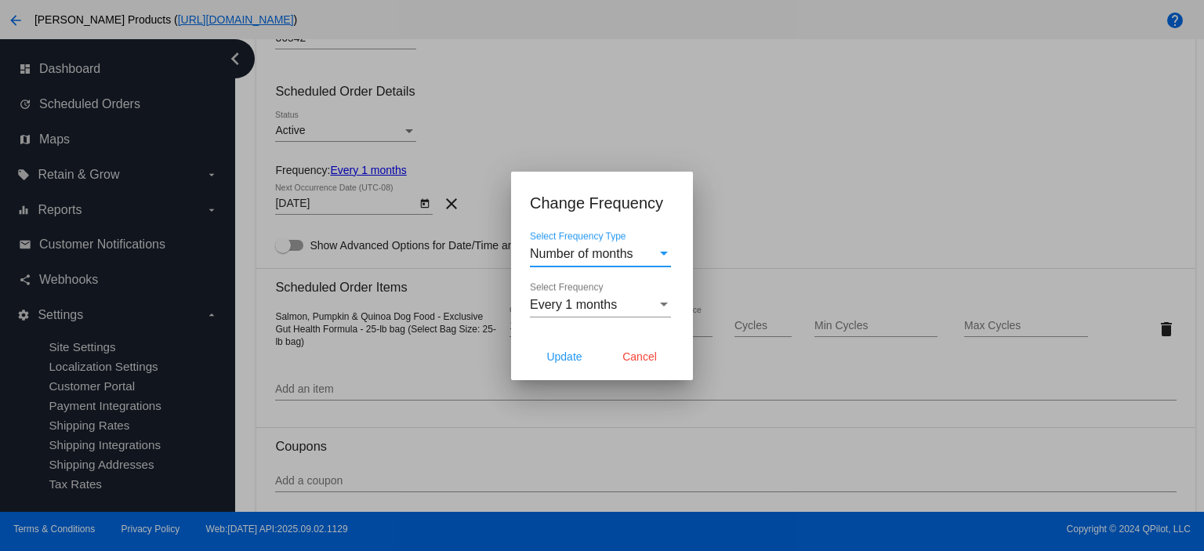
click at [599, 261] on div "Number of months Select Frequency Type" at bounding box center [600, 248] width 141 height 35
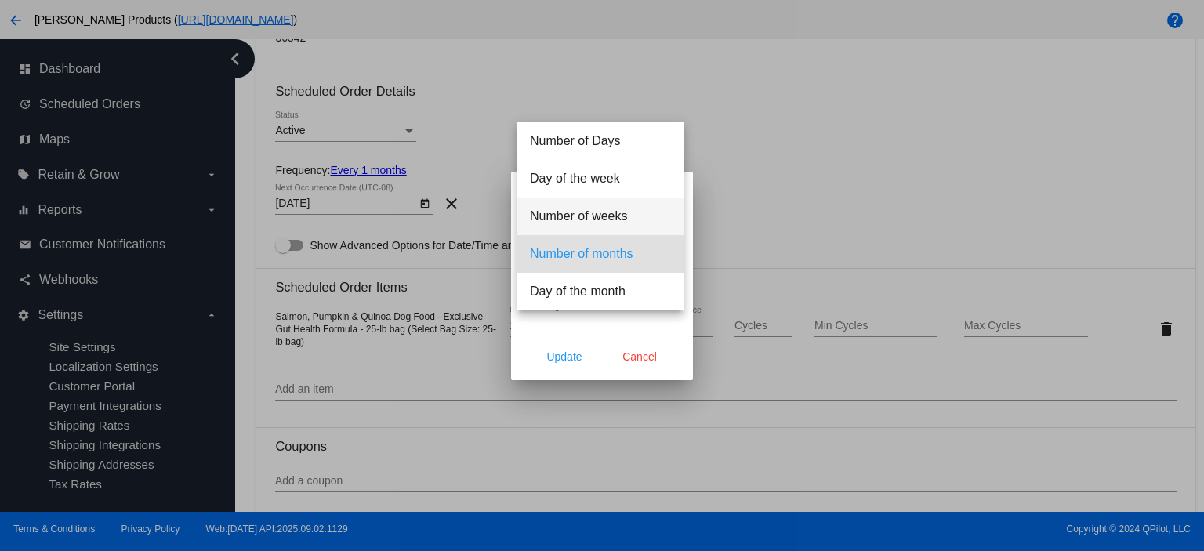
click at [599, 220] on span "Number of weeks" at bounding box center [600, 216] width 141 height 38
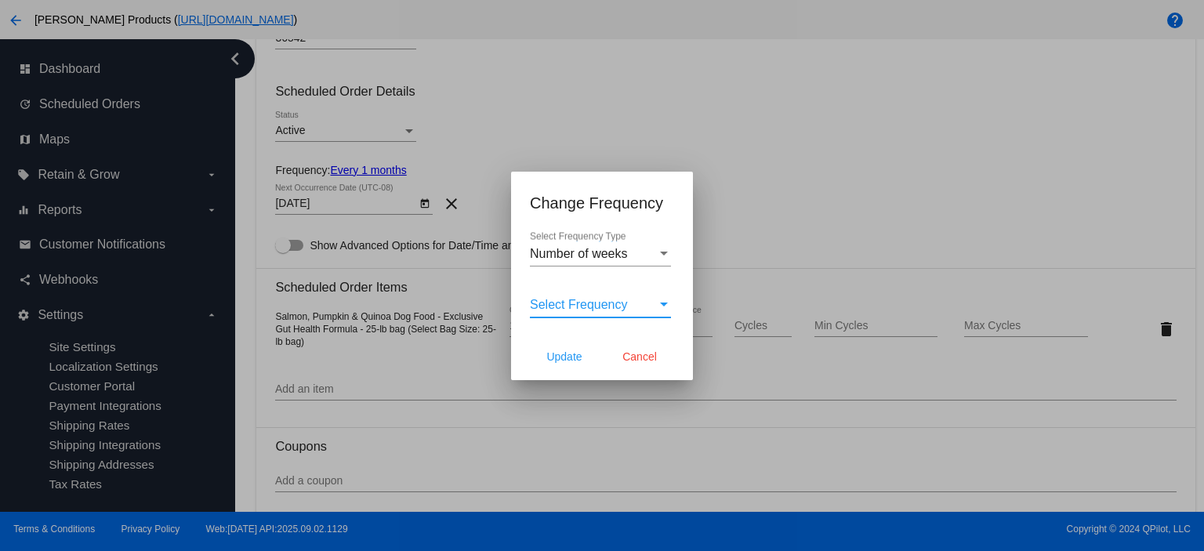
click at [563, 299] on span "Select Frequency" at bounding box center [579, 304] width 98 height 13
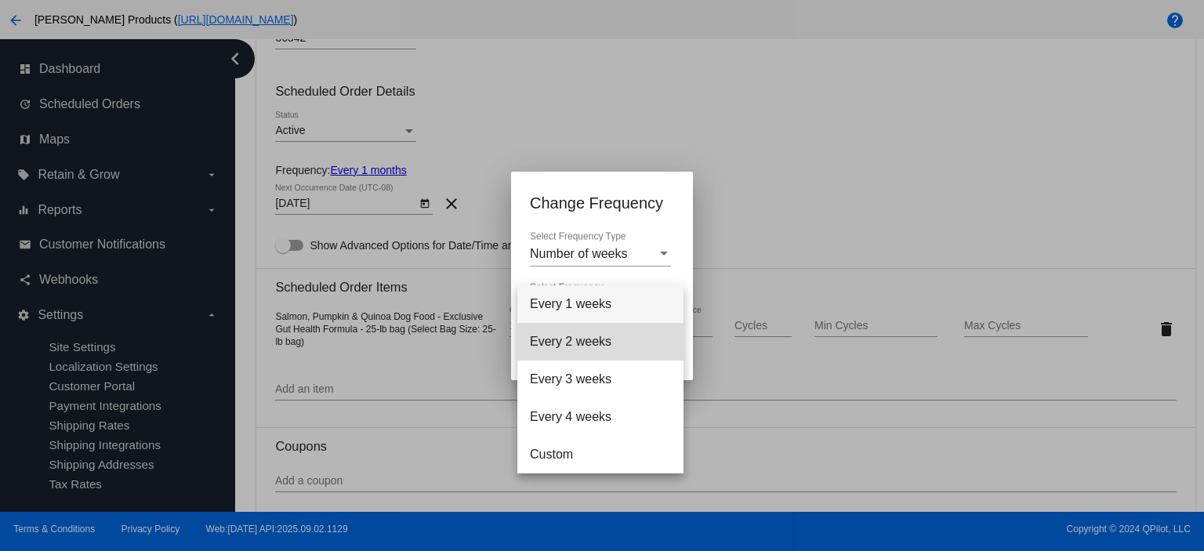
click at [565, 335] on span "Every 2 weeks" at bounding box center [600, 342] width 141 height 38
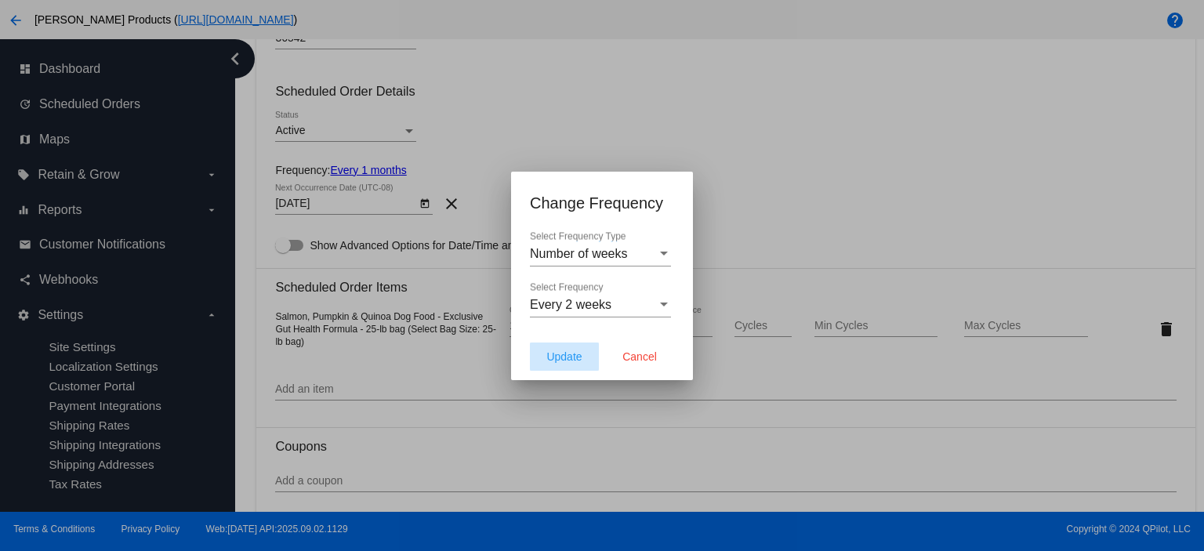
click at [563, 357] on span "Update" at bounding box center [563, 356] width 35 height 13
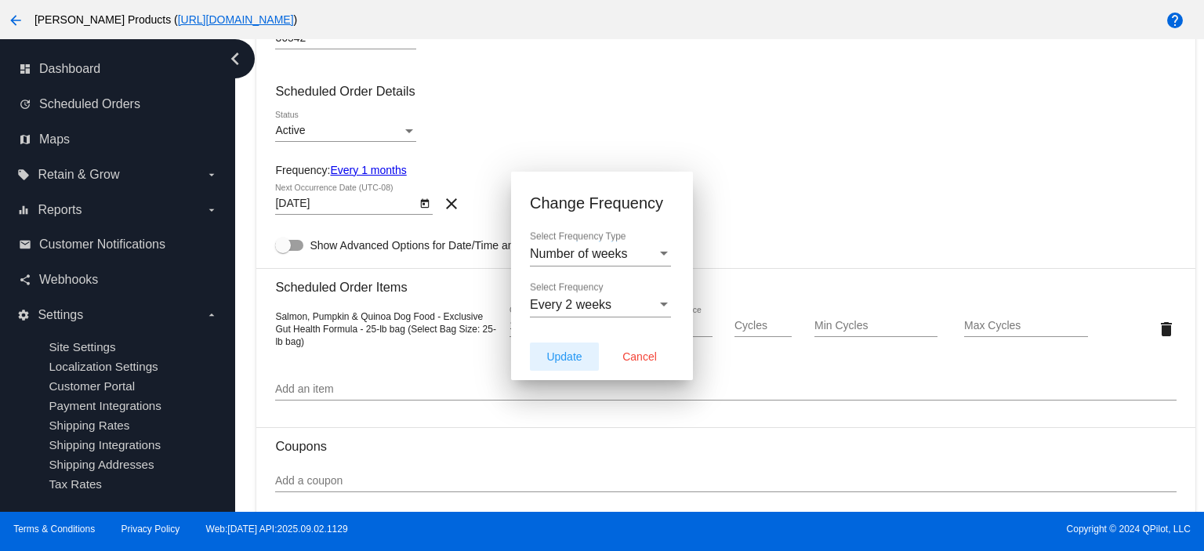
type input "[DATE]"
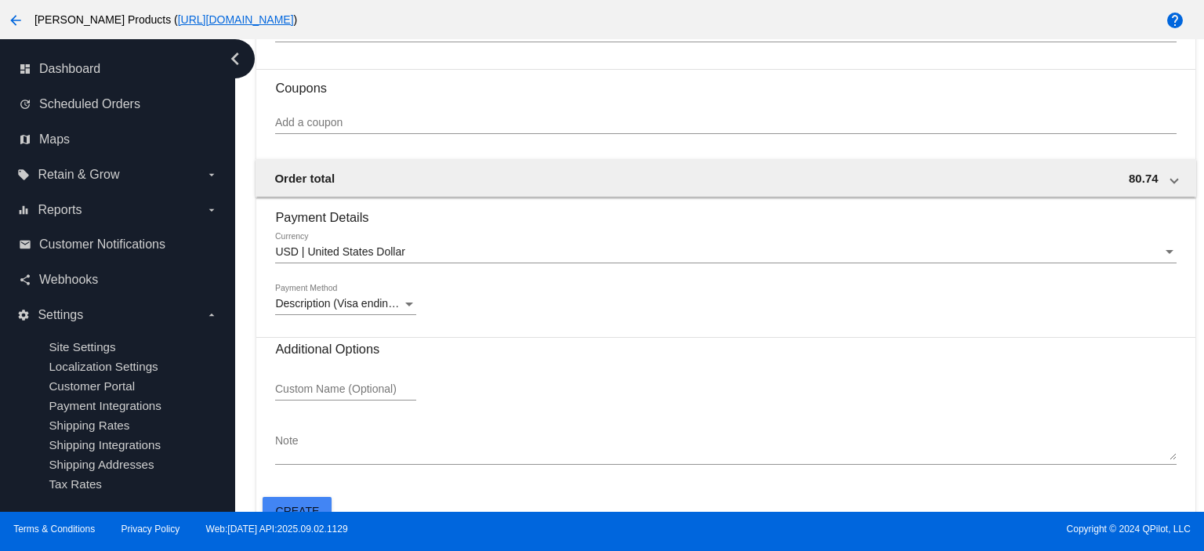
scroll to position [1038, 0]
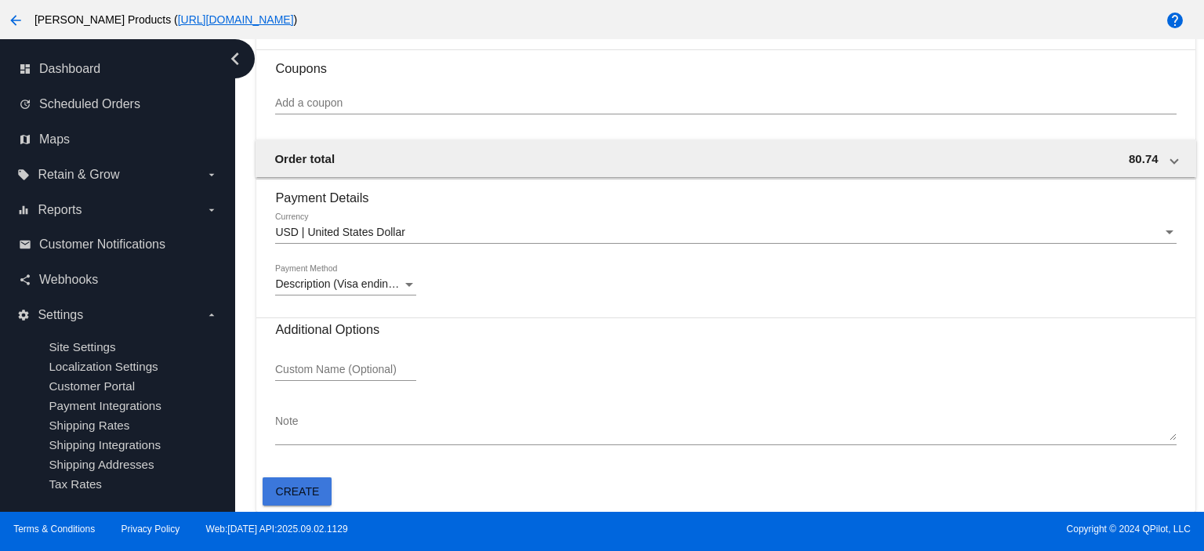
click at [306, 488] on span "Create" at bounding box center [298, 491] width 44 height 13
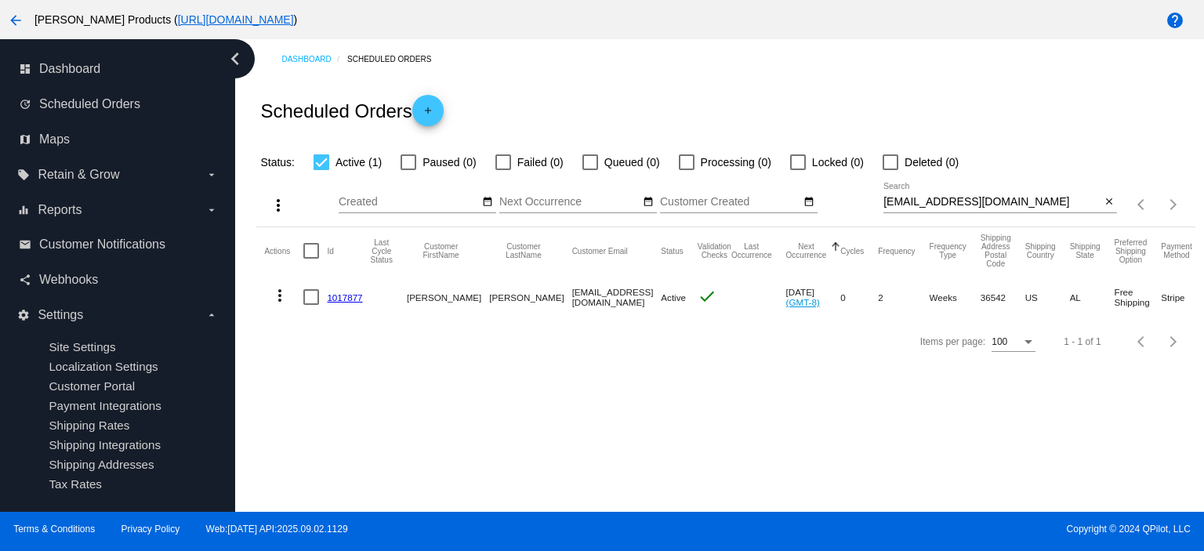
click at [348, 294] on link "1017877" at bounding box center [344, 297] width 35 height 10
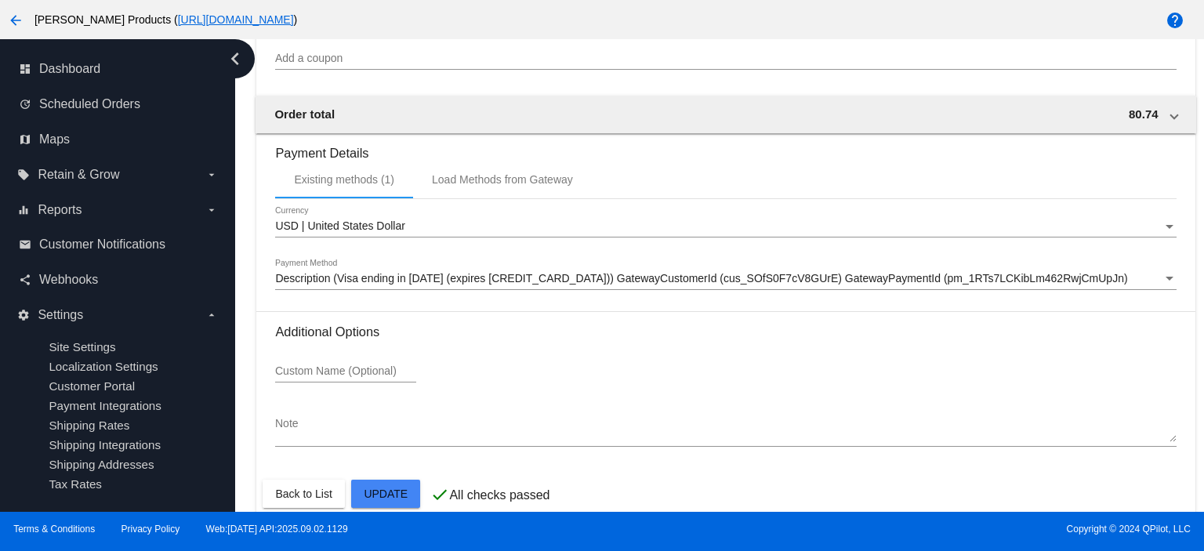
scroll to position [1339, 0]
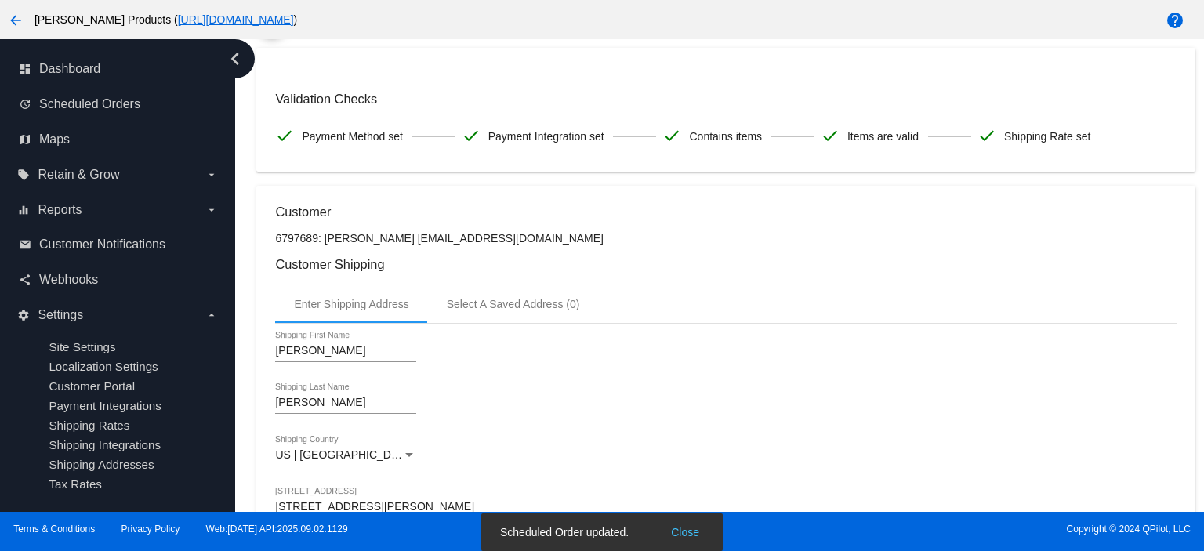
scroll to position [0, 0]
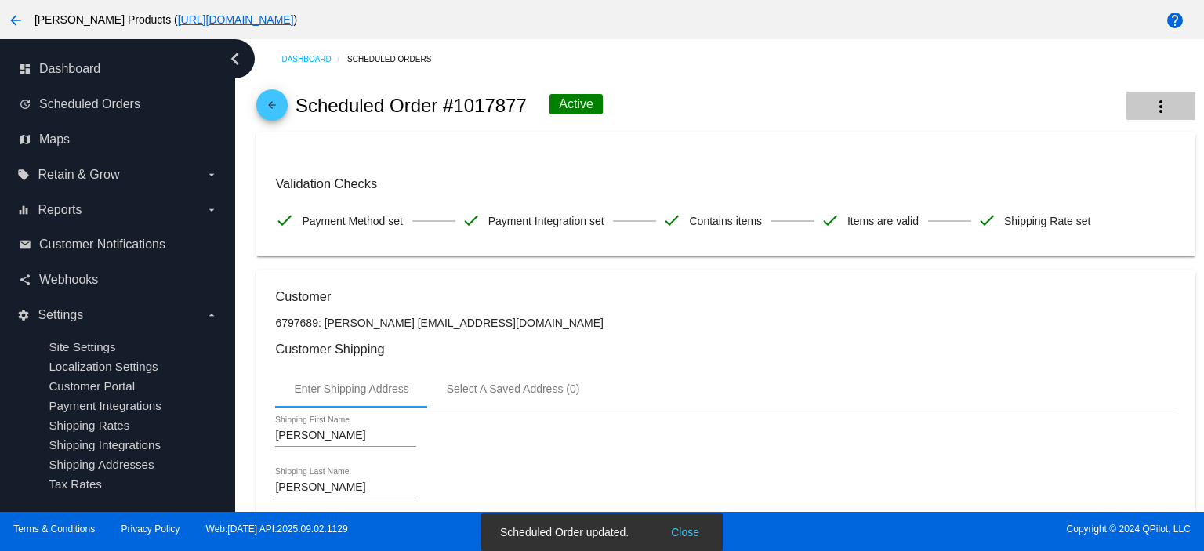
click at [1136, 96] on button "more_vert" at bounding box center [1160, 106] width 69 height 28
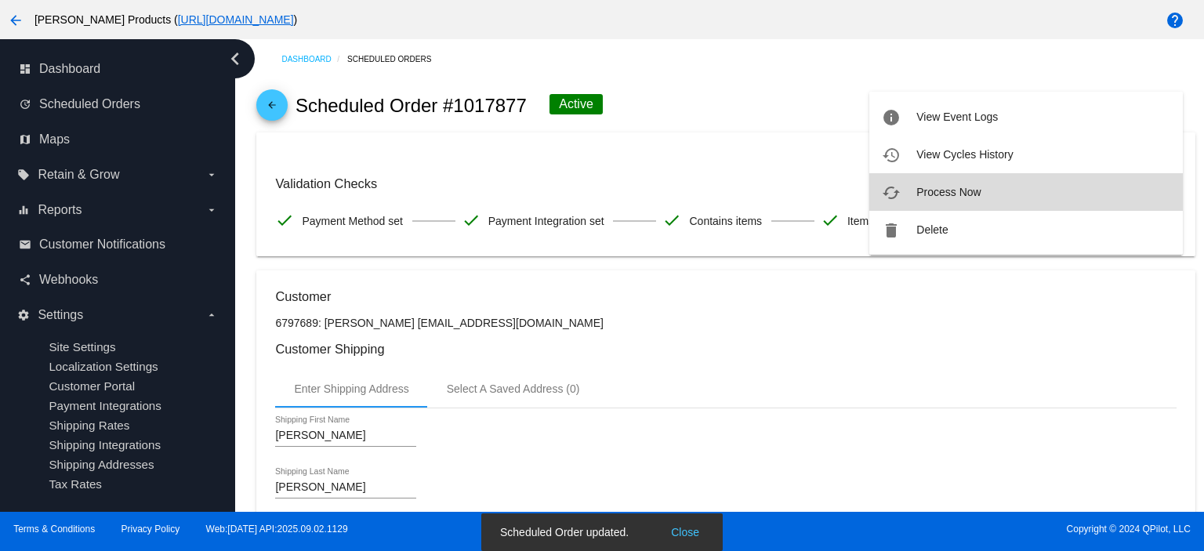
click at [1001, 194] on button "cached Process Now" at bounding box center [1025, 192] width 313 height 38
